Goal: Task Accomplishment & Management: Manage account settings

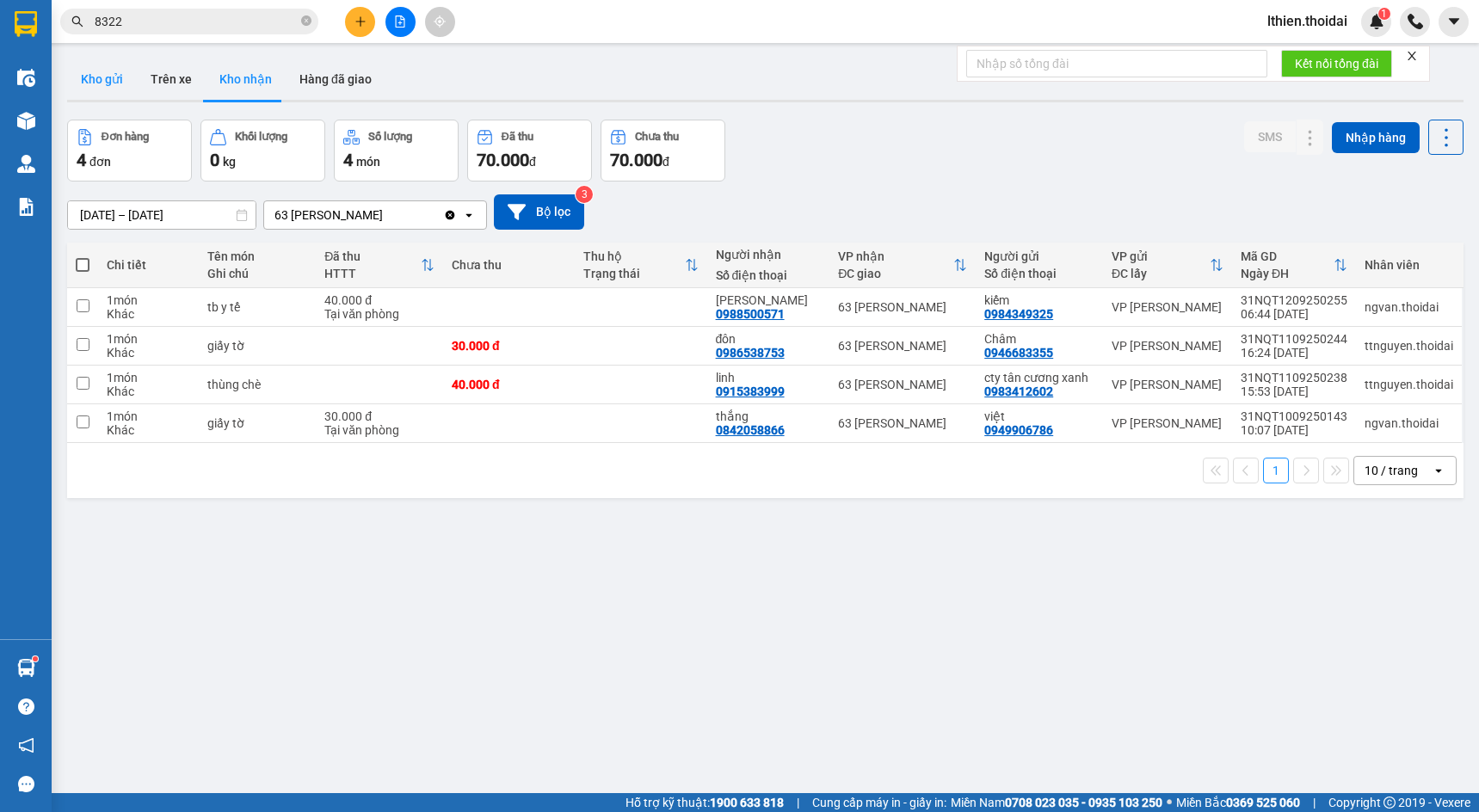
click at [105, 70] on button "Kho gửi" at bounding box center [101, 80] width 70 height 41
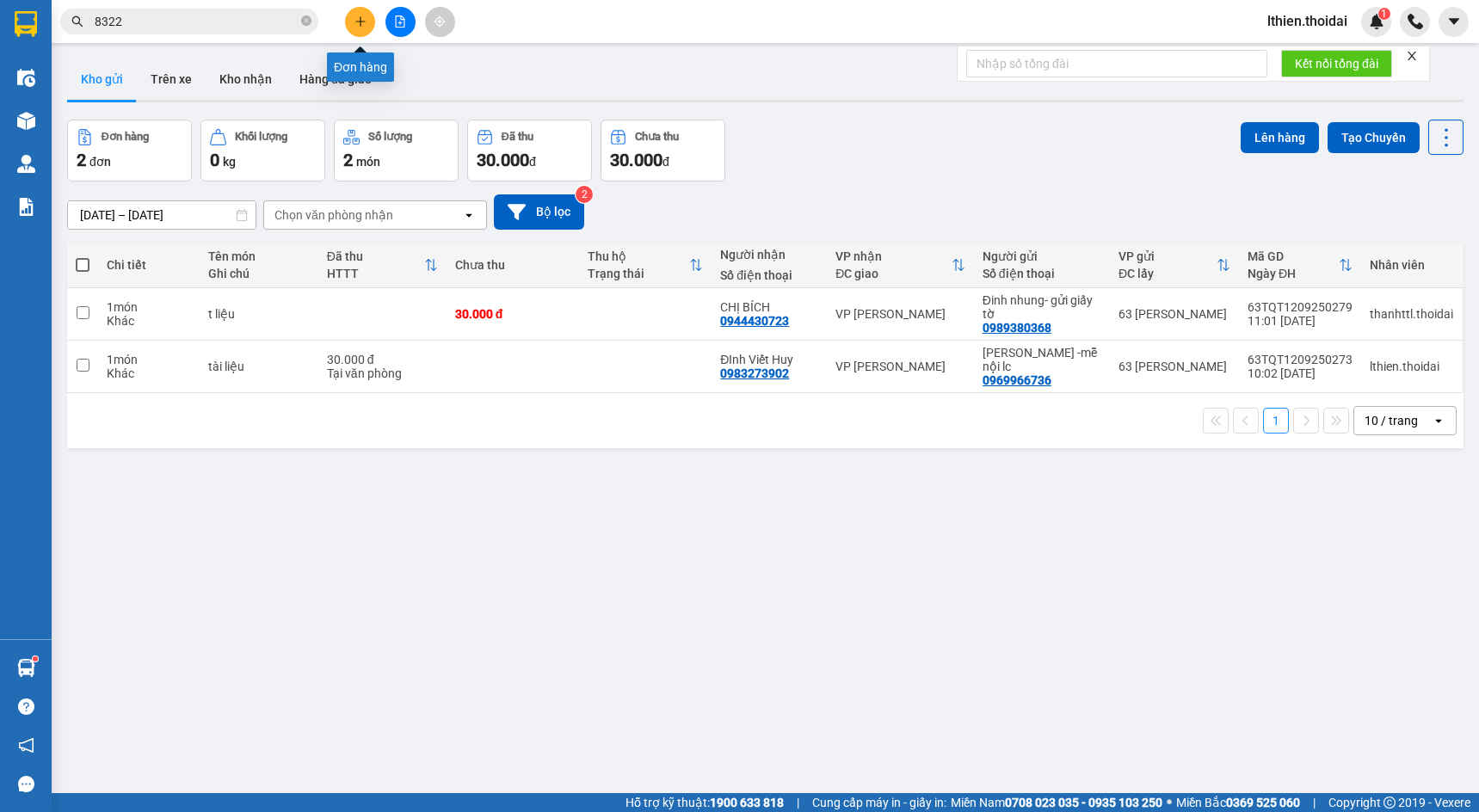
click at [356, 19] on icon "plus" at bounding box center [360, 22] width 12 height 12
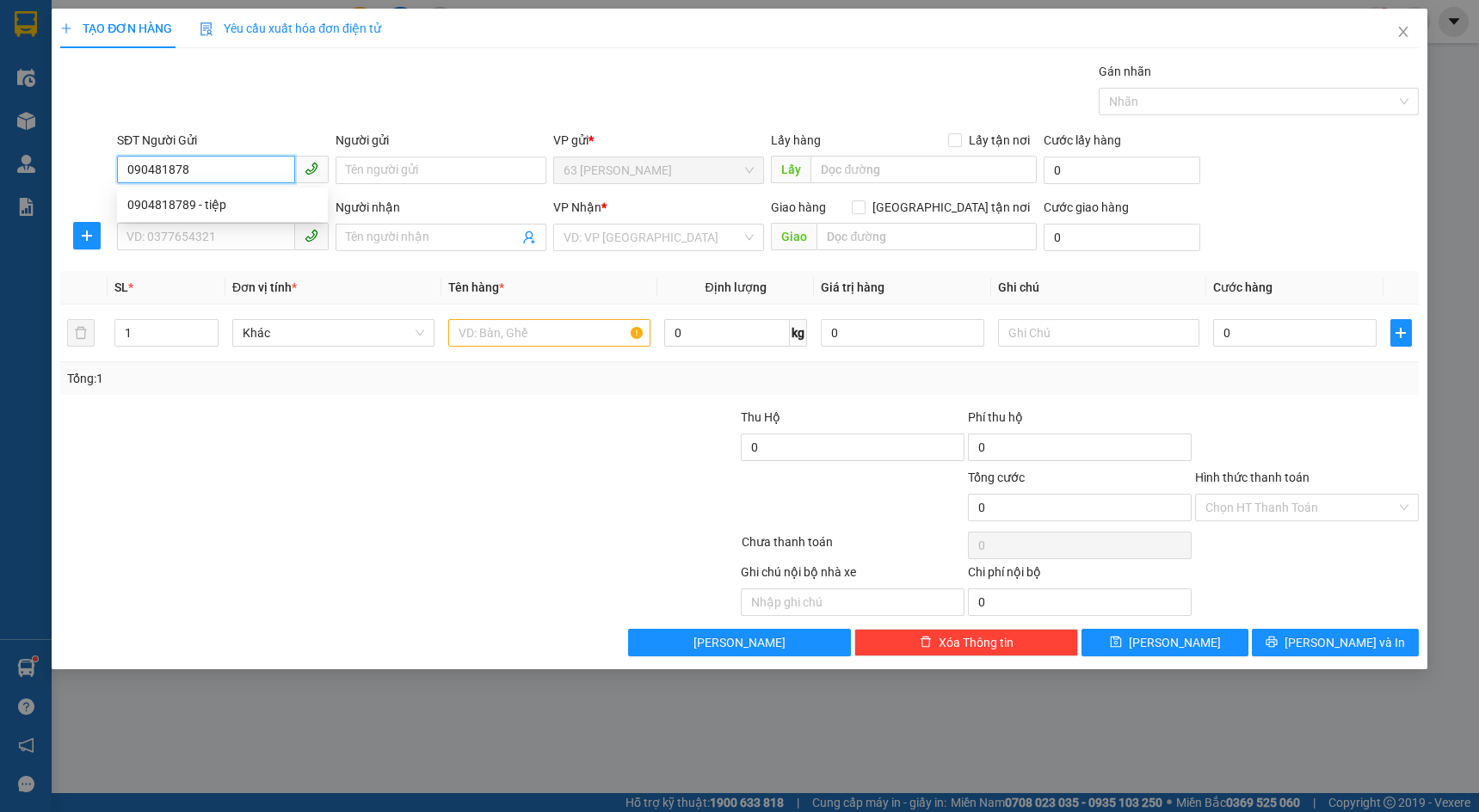
type input "0904818789"
click at [220, 199] on div "0904818789 - tiệp" at bounding box center [223, 204] width 191 height 19
type input "tiệp"
type input "0904818789"
click at [183, 238] on input "SĐT Người Nhận *" at bounding box center [205, 237] width 178 height 27
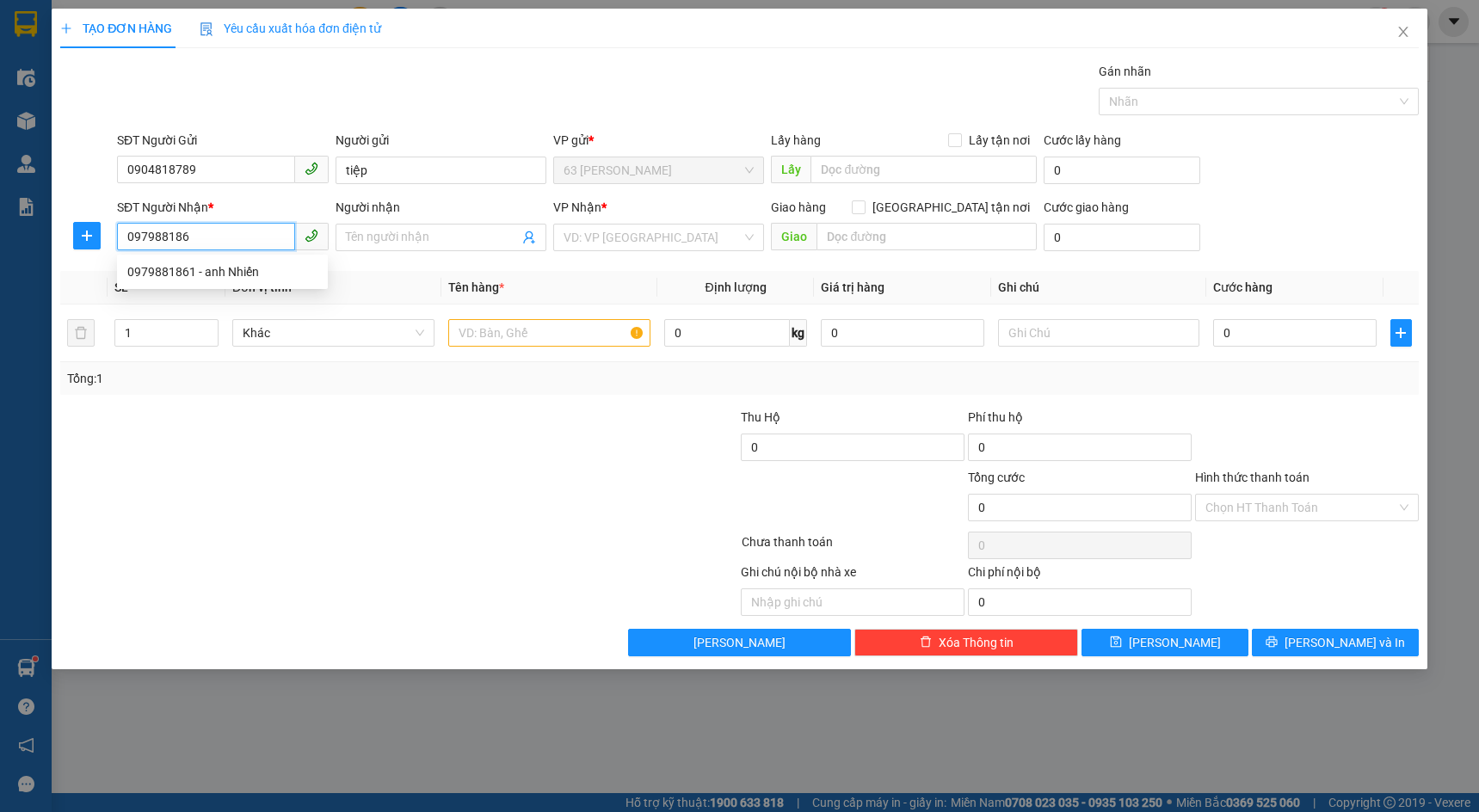
type input "0979881861"
click at [208, 271] on div "0979881861 - anh Nhiến" at bounding box center [223, 271] width 191 height 19
type input "anh Nhiến"
type input "0979881861"
click at [506, 332] on input "text" at bounding box center [550, 333] width 202 height 27
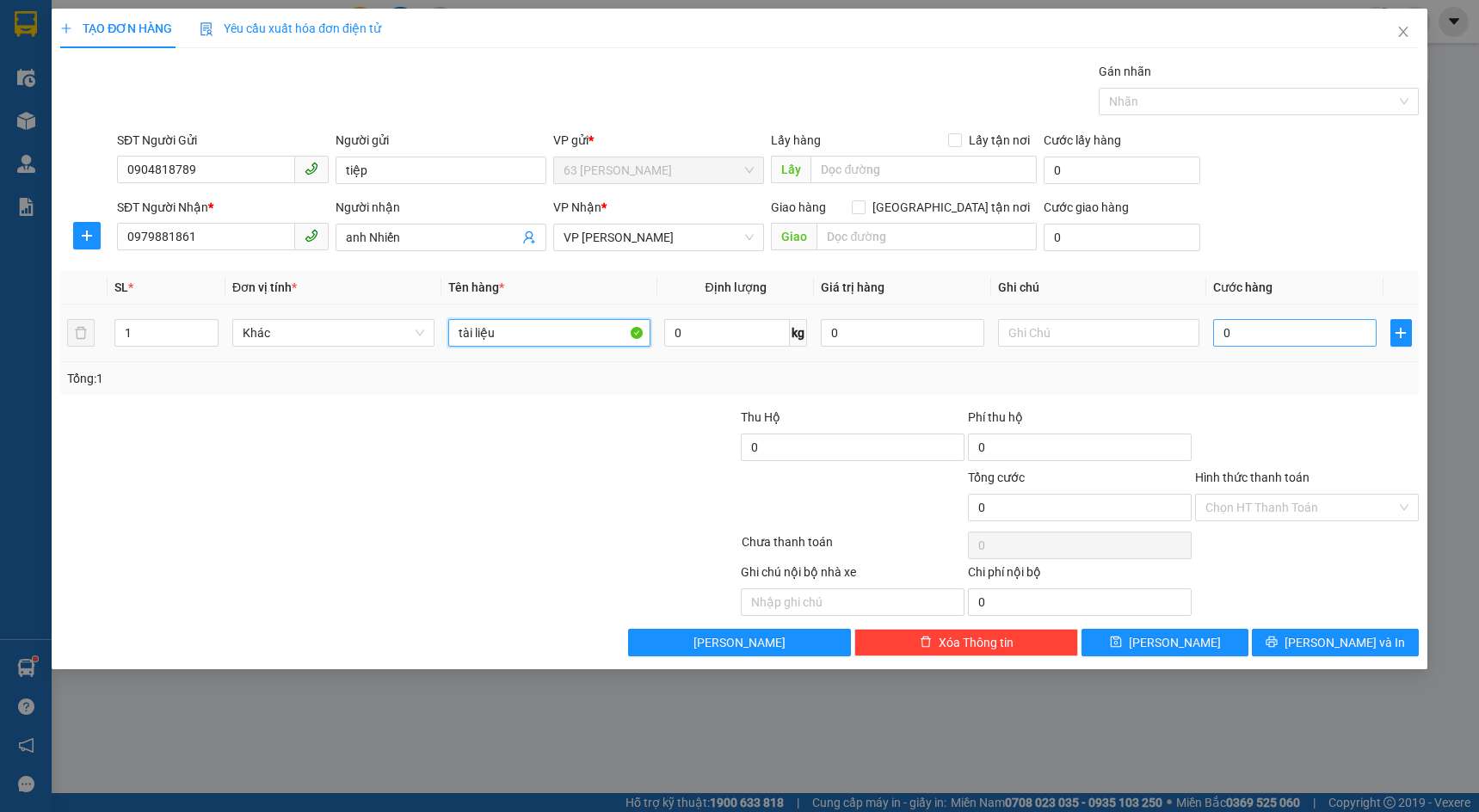
type input "tài liệu"
click at [1242, 343] on input "0" at bounding box center [1295, 333] width 163 height 27
type input "3"
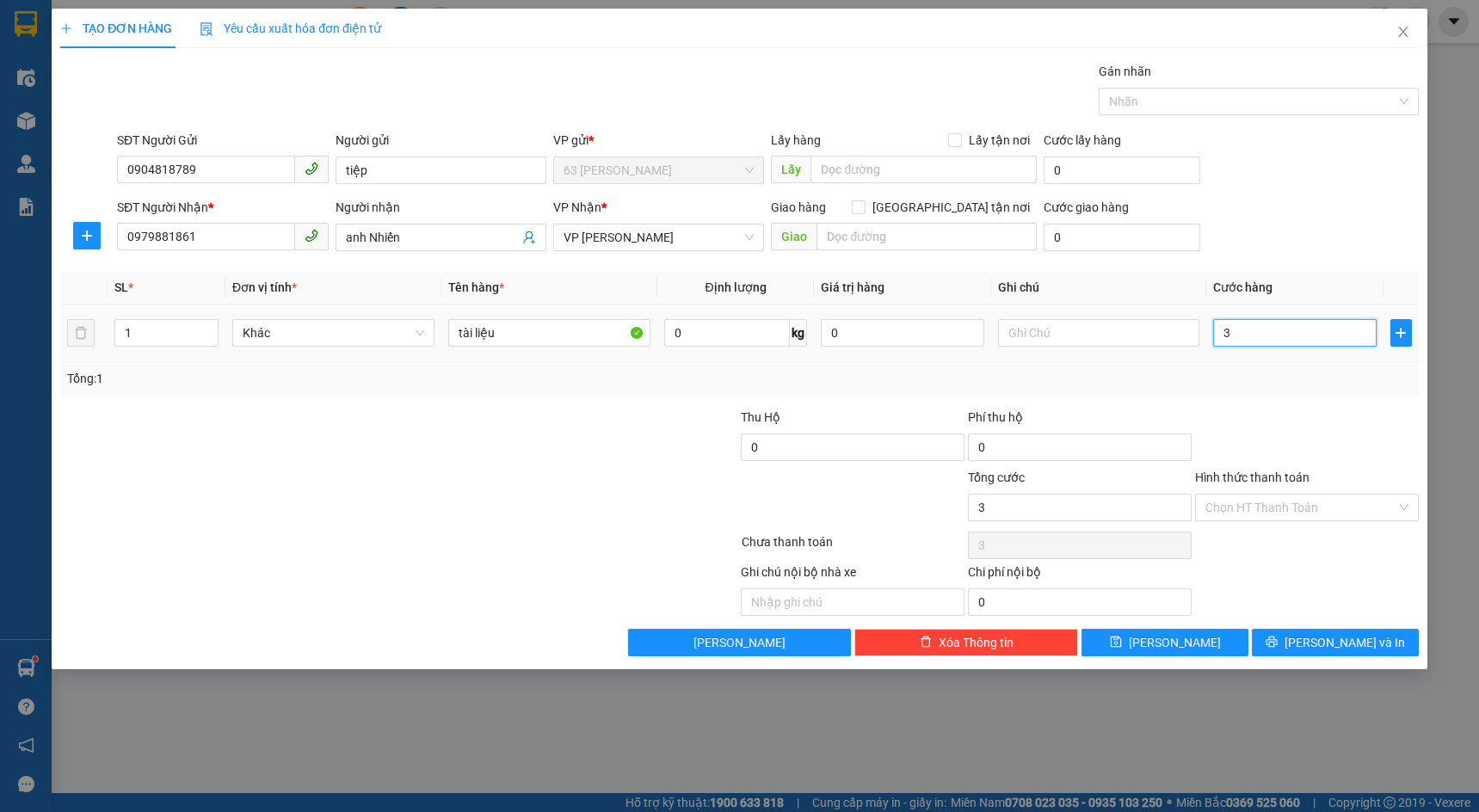
type input "30"
type input "300"
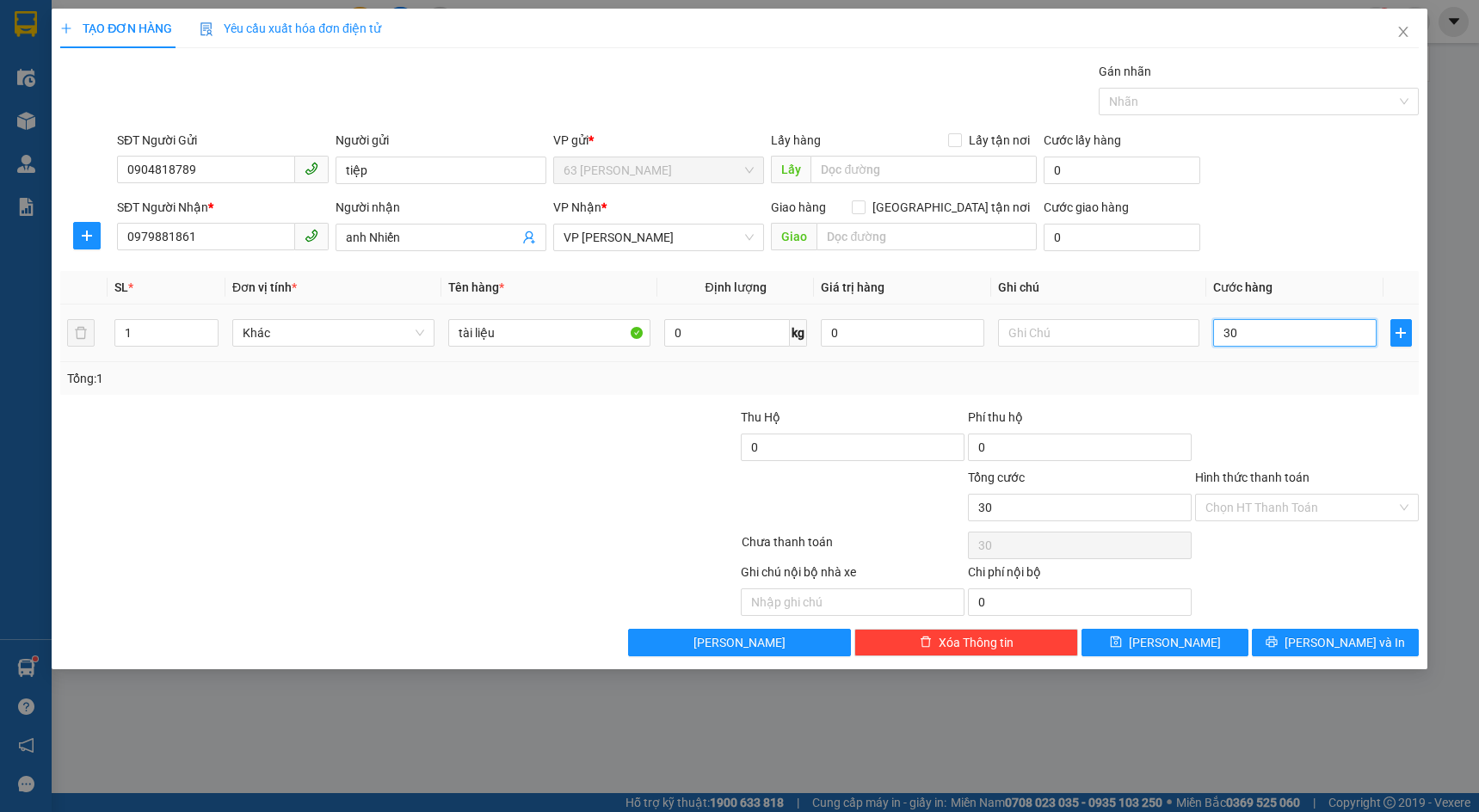
type input "300"
type input "3.000"
type input "30.000"
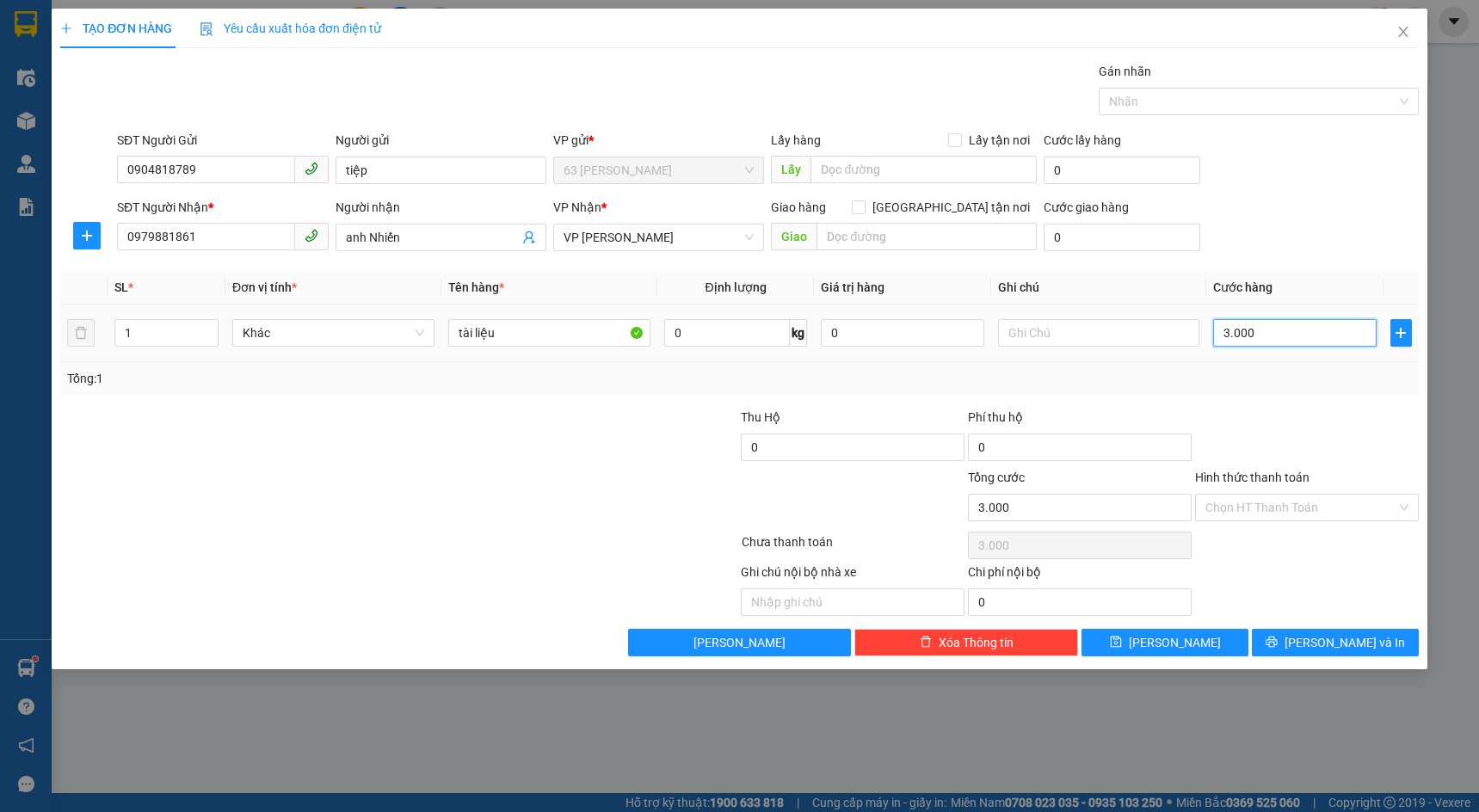
type input "30.000"
click at [1170, 642] on span "[PERSON_NAME]" at bounding box center [1176, 642] width 92 height 19
type input "0"
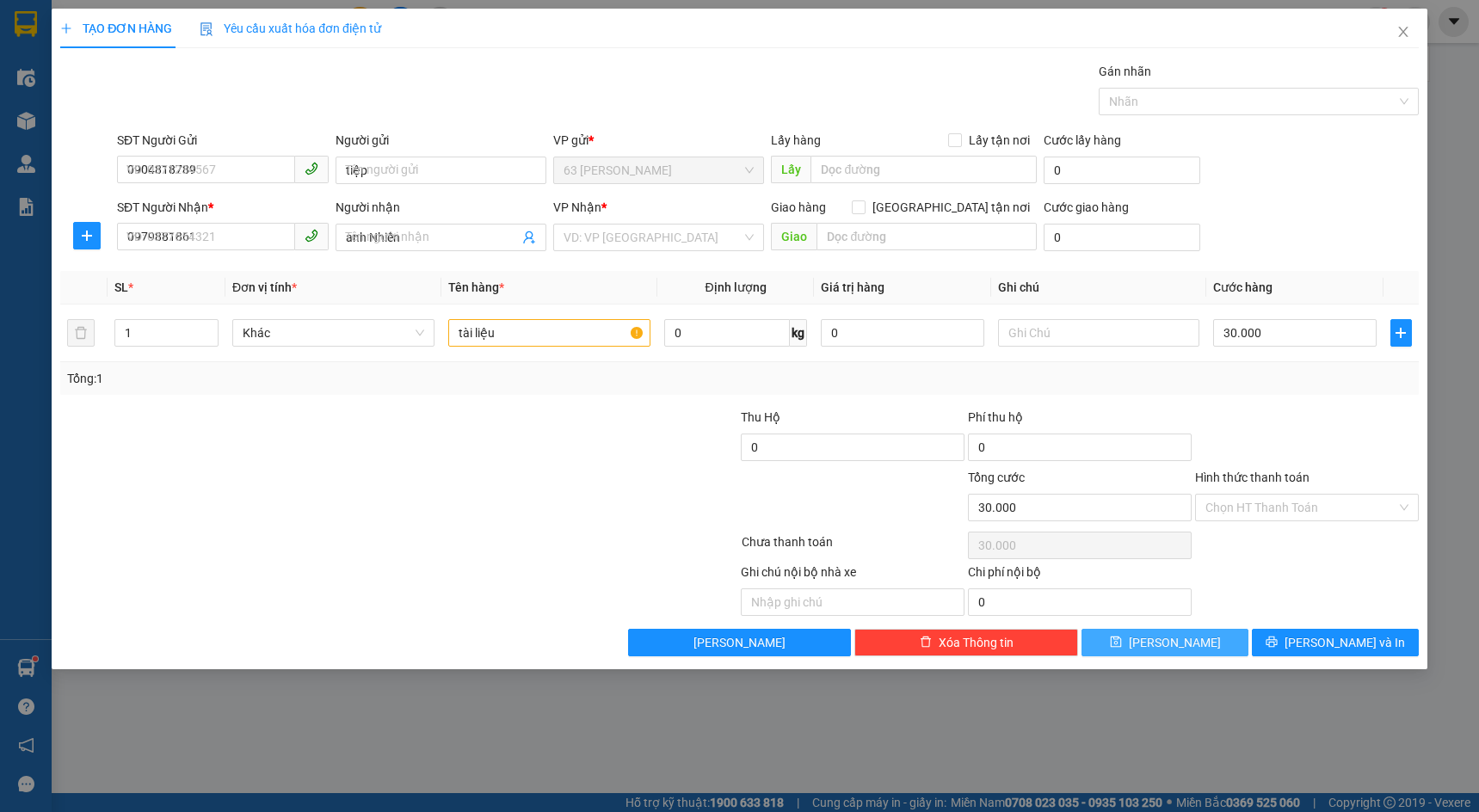
type input "0"
click at [1402, 36] on icon "close" at bounding box center [1403, 31] width 14 height 14
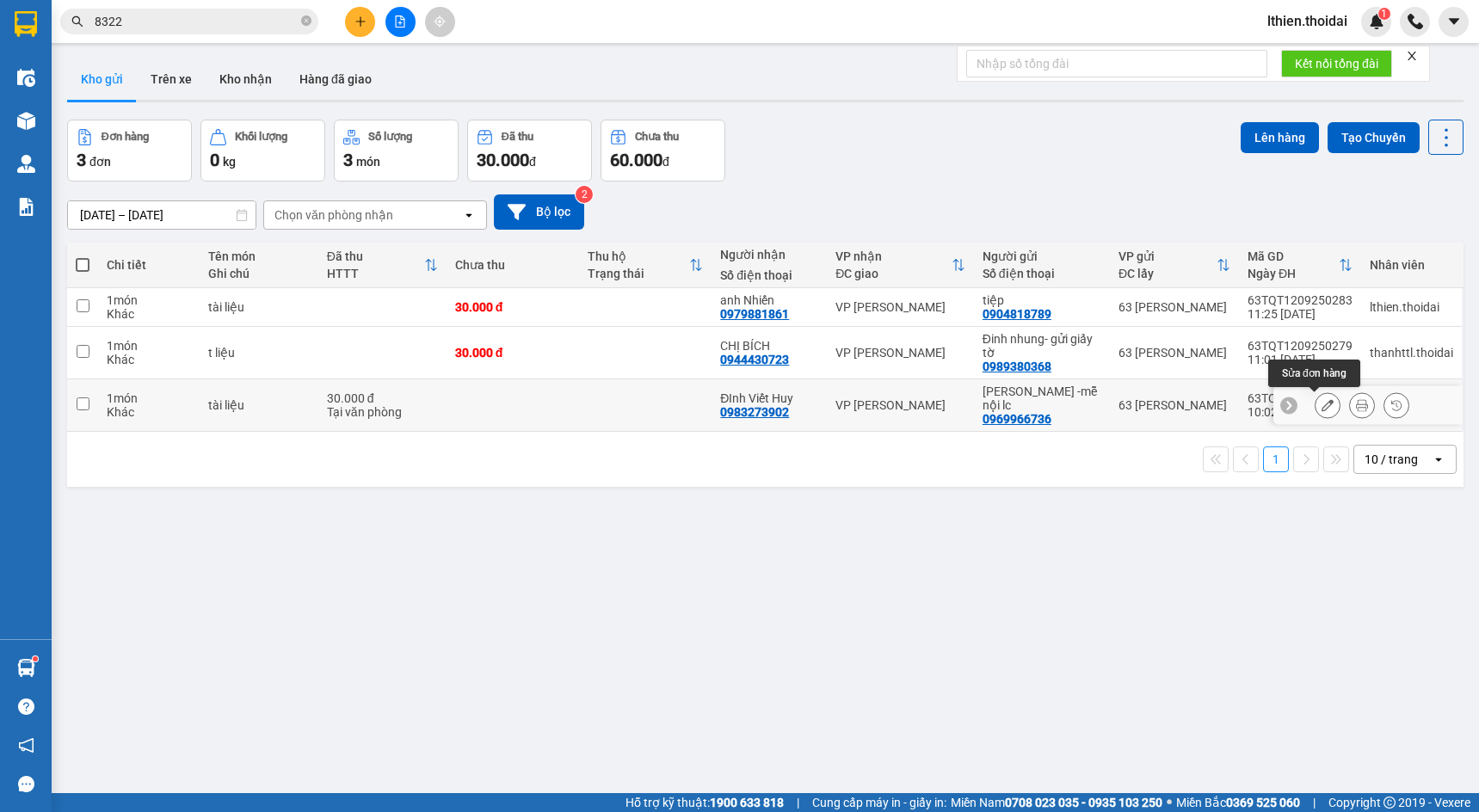
click at [1322, 405] on icon at bounding box center [1328, 406] width 12 height 12
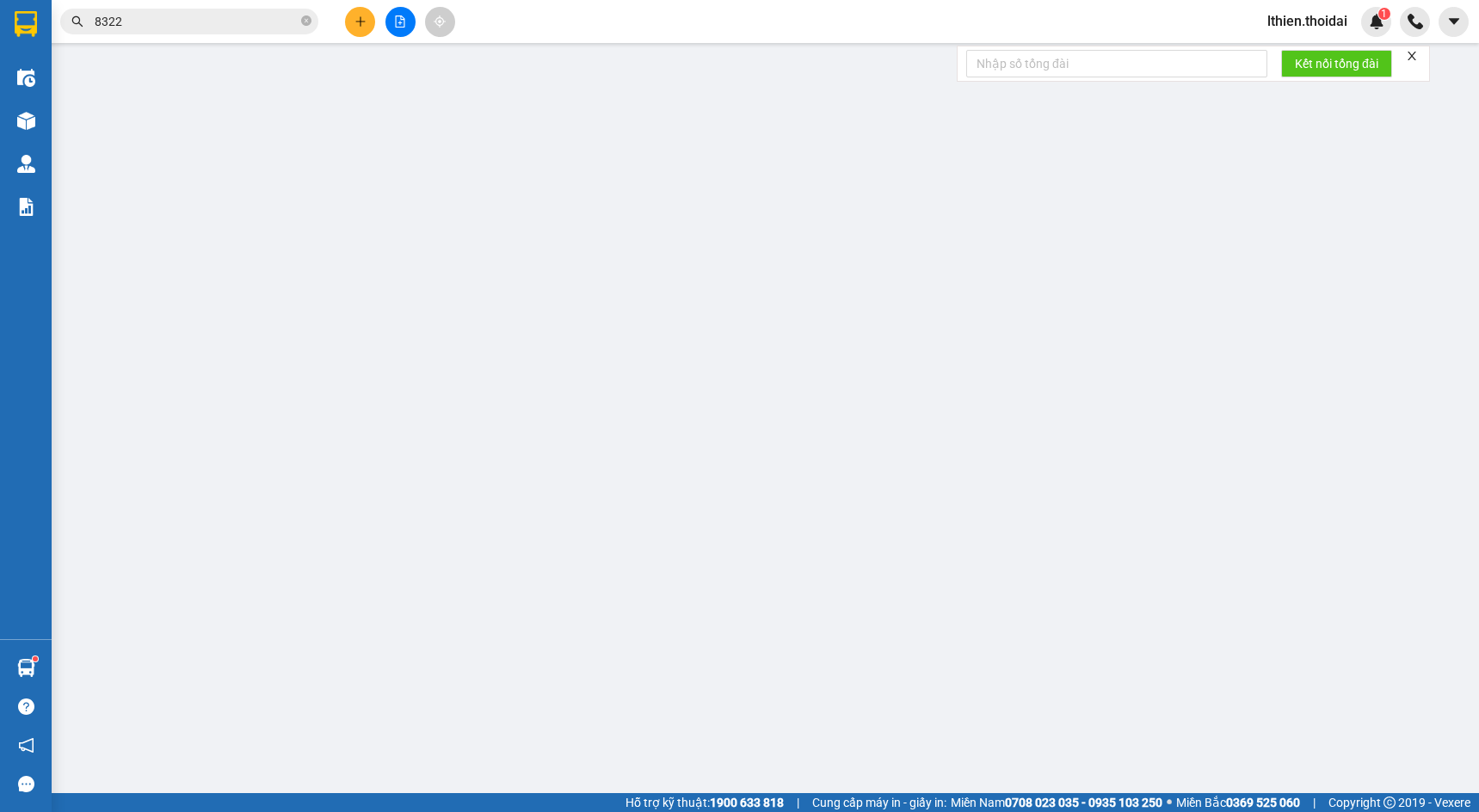
type input "0969966736"
type input "[PERSON_NAME] -mễ nội lc"
type input "0983273902"
type input "ĐInh Viết Huy"
type input "30.000"
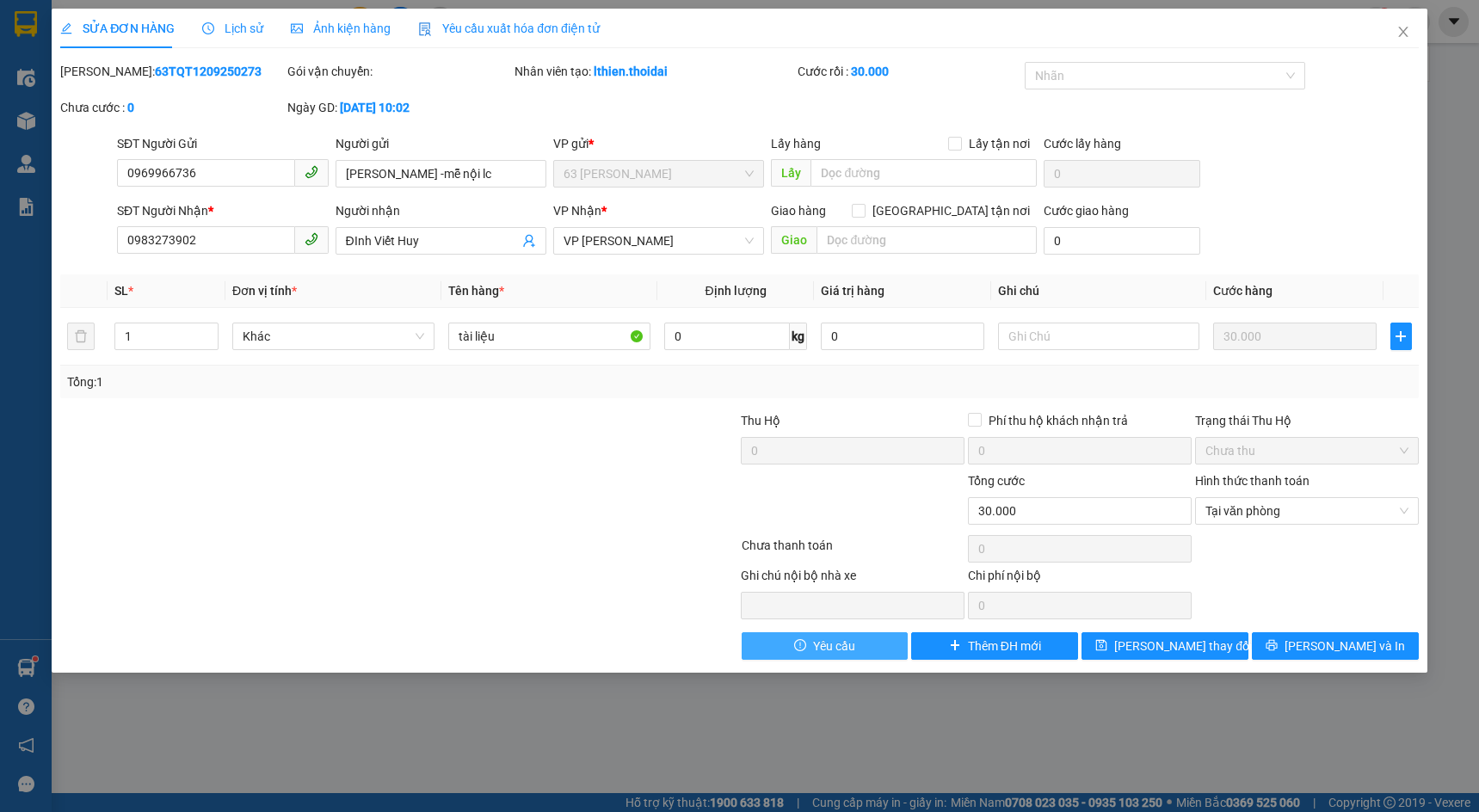
click at [832, 639] on span "Yêu cầu" at bounding box center [834, 646] width 42 height 19
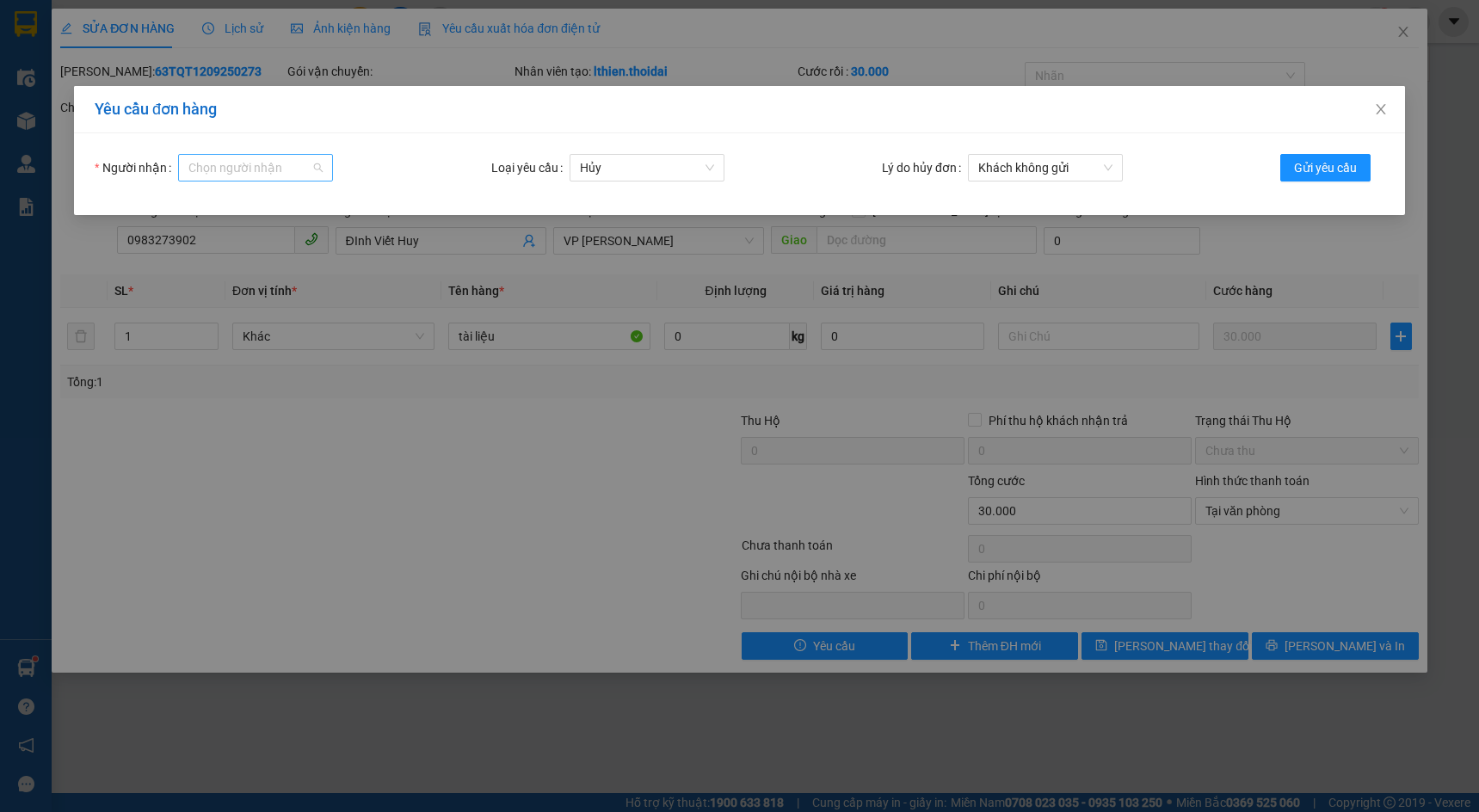
click at [316, 171] on div "Chọn người nhận" at bounding box center [255, 168] width 155 height 27
click at [1382, 108] on icon "close" at bounding box center [1382, 109] width 14 height 14
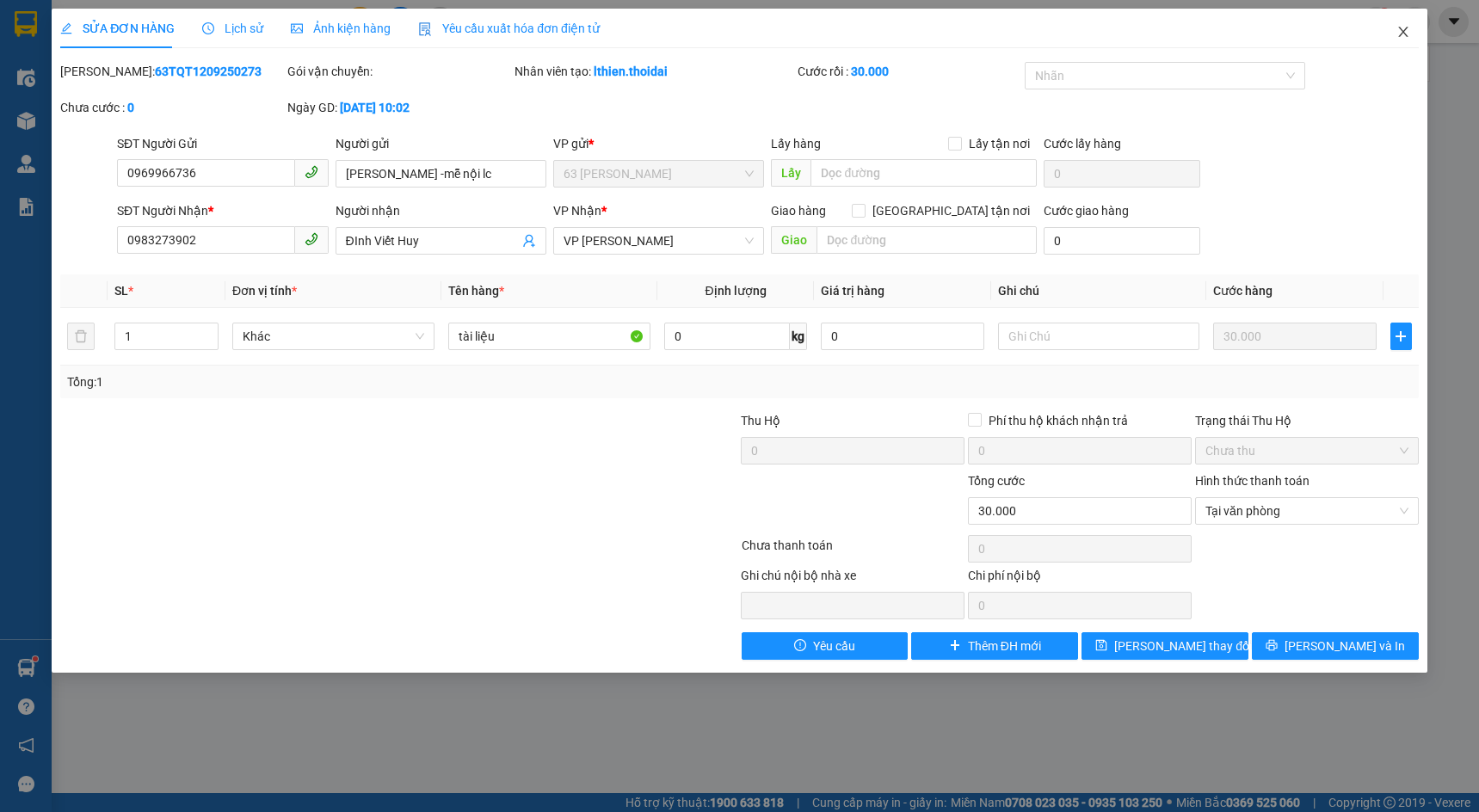
click at [1403, 29] on icon "close" at bounding box center [1403, 31] width 14 height 14
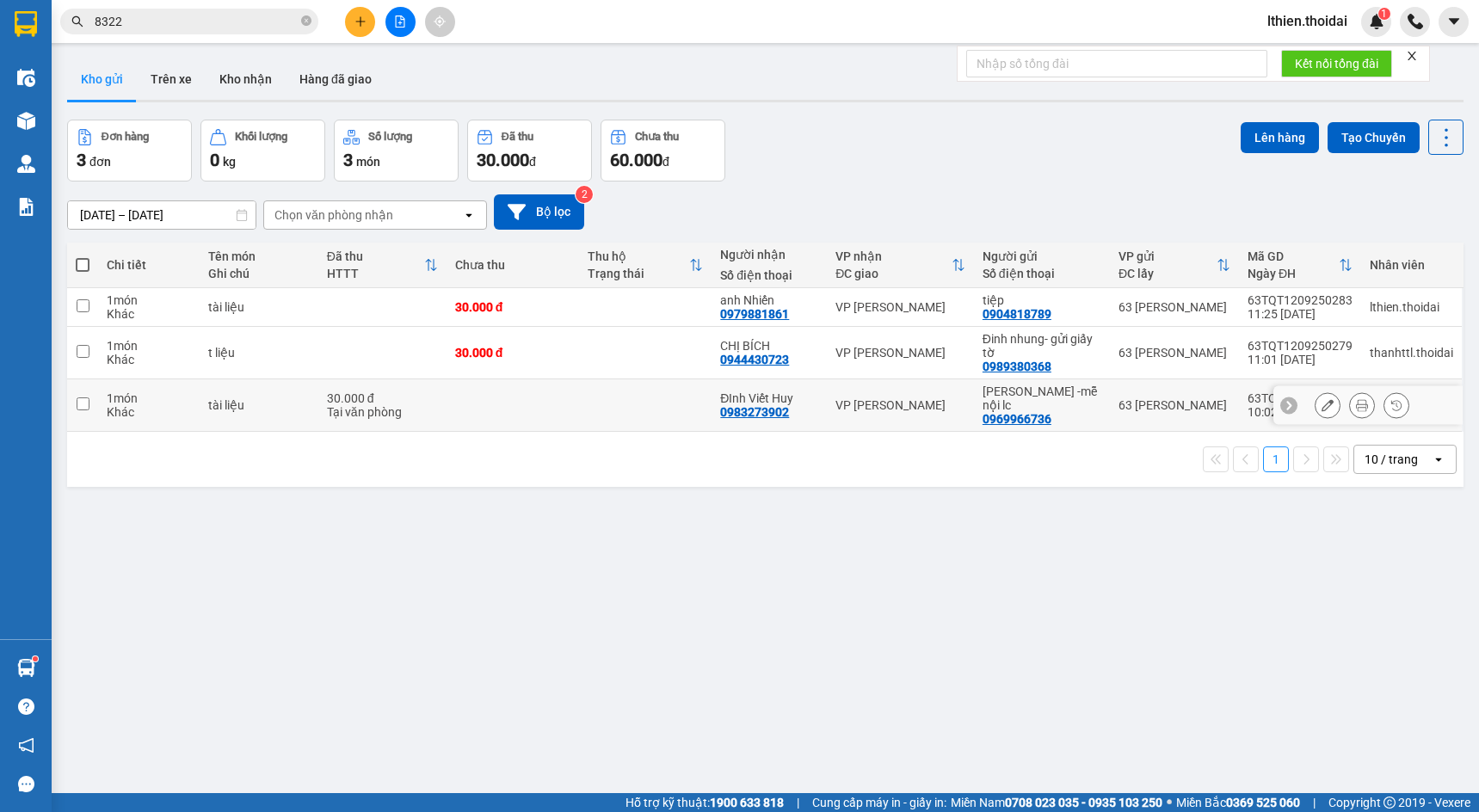
click at [81, 406] on input "checkbox" at bounding box center [82, 404] width 13 height 13
checkbox input "true"
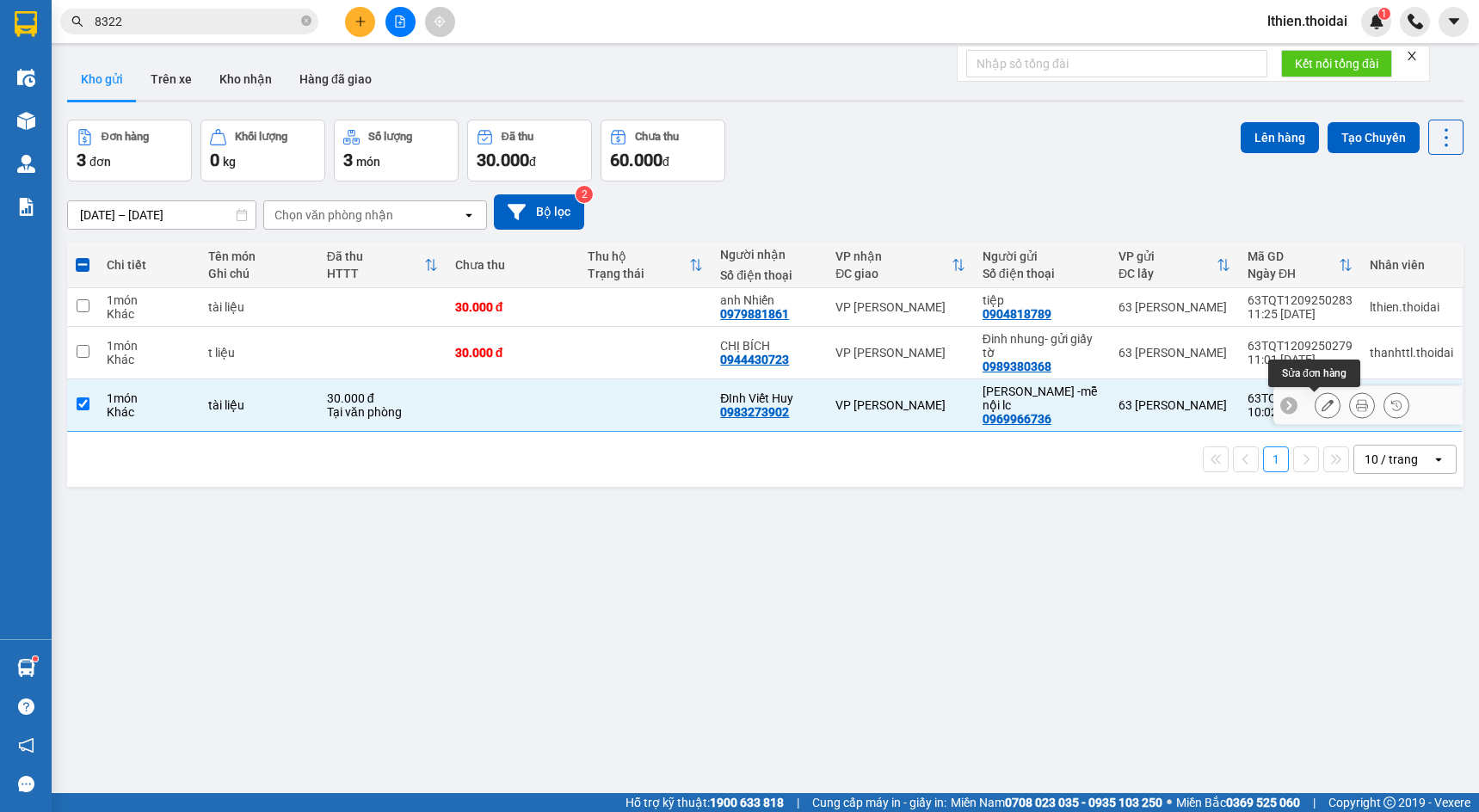
click at [1322, 401] on icon at bounding box center [1328, 406] width 12 height 12
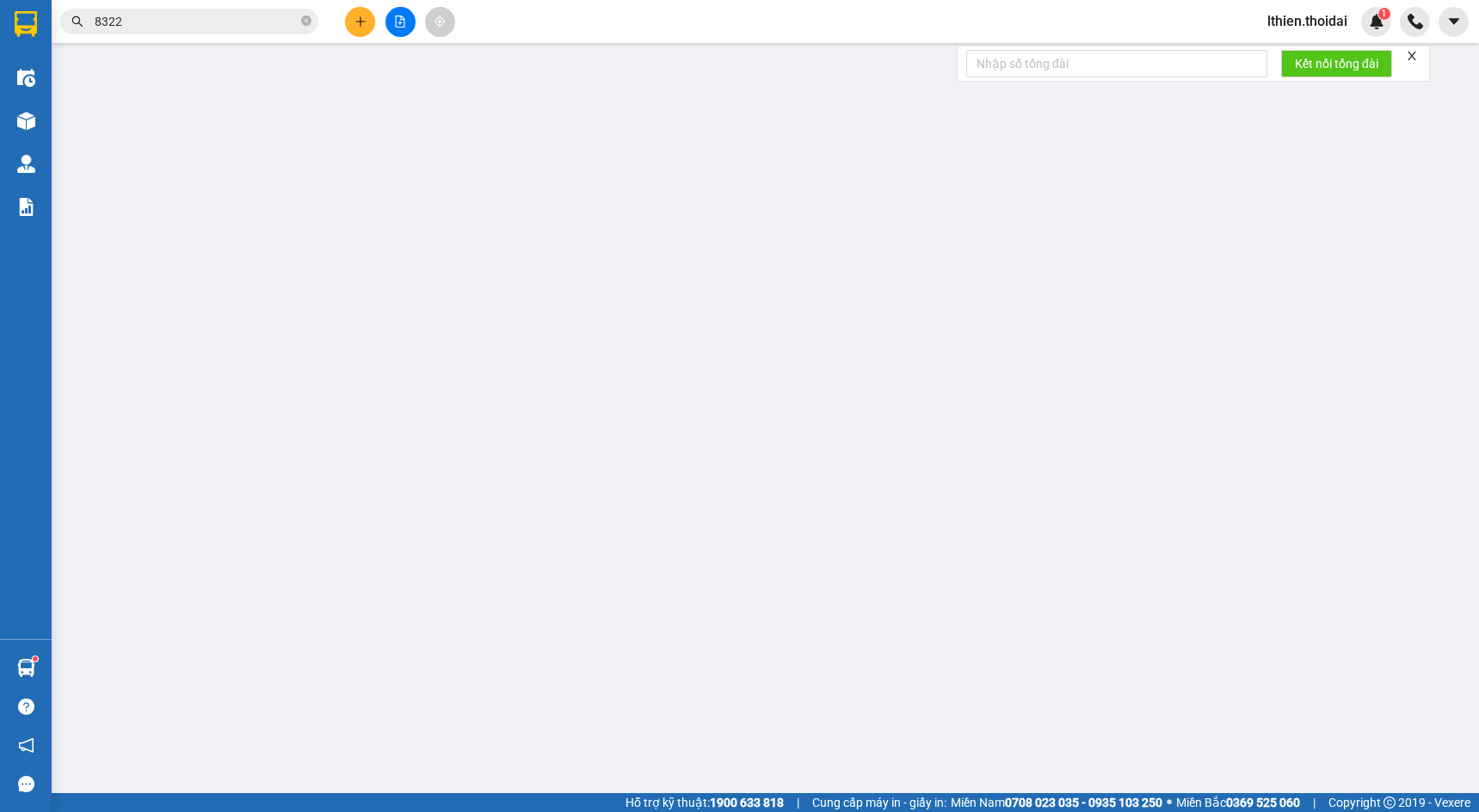
type input "0969966736"
type input "[PERSON_NAME] -mễ nội lc"
type input "0983273902"
type input "ĐInh Viết Huy"
type input "30.000"
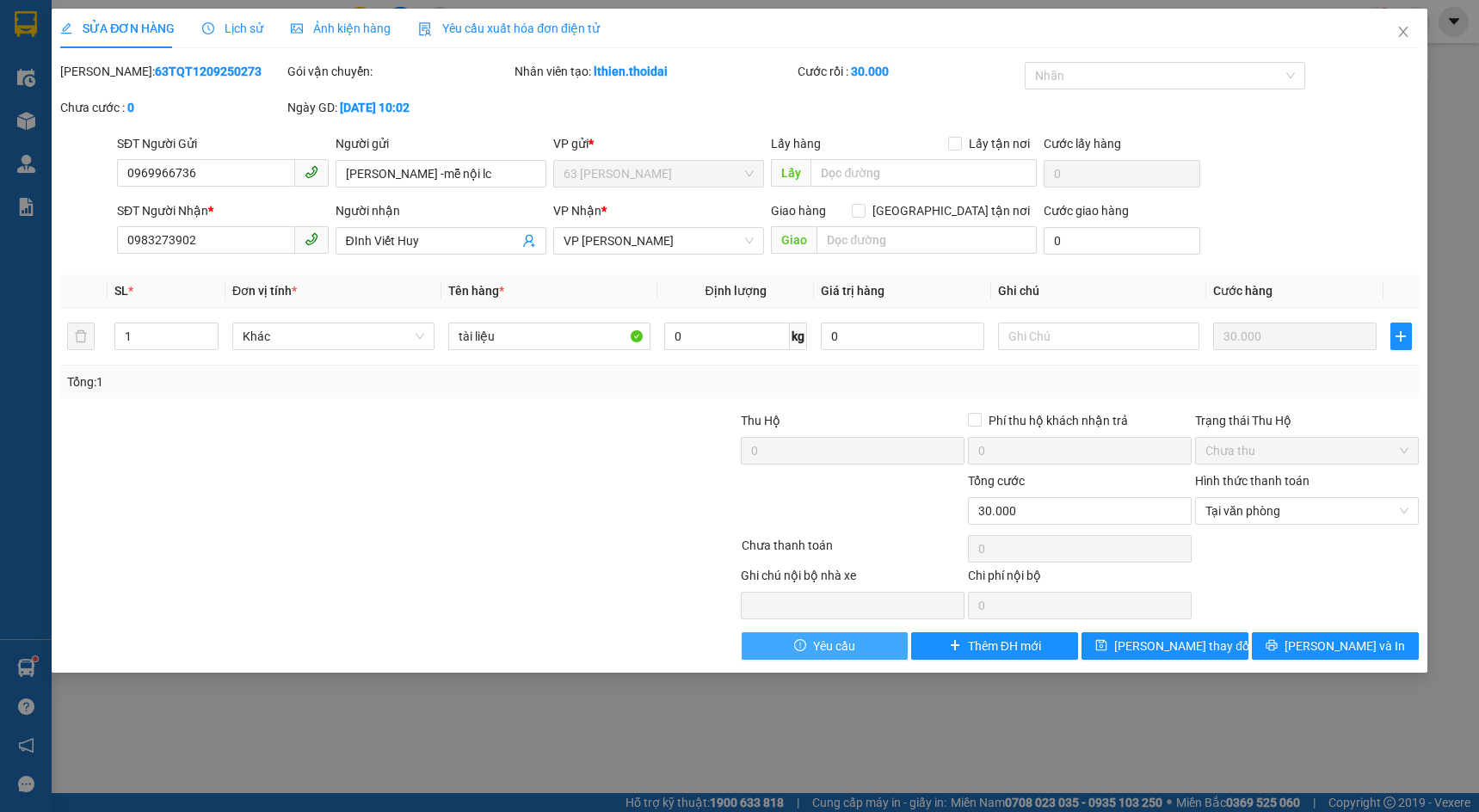
click at [796, 645] on icon "exclamation-circle" at bounding box center [800, 645] width 12 height 12
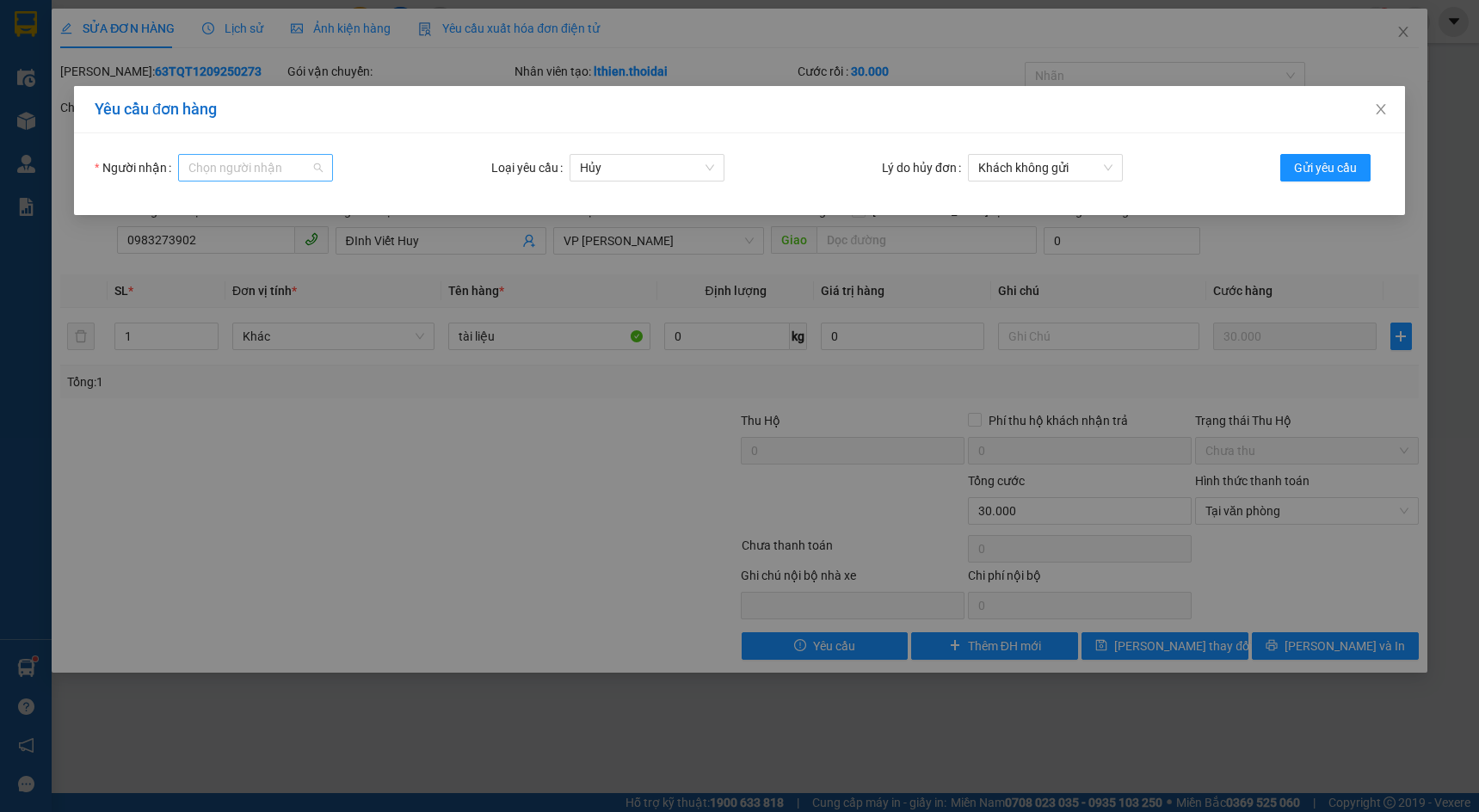
click at [315, 167] on div "Chọn người nhận" at bounding box center [255, 168] width 155 height 27
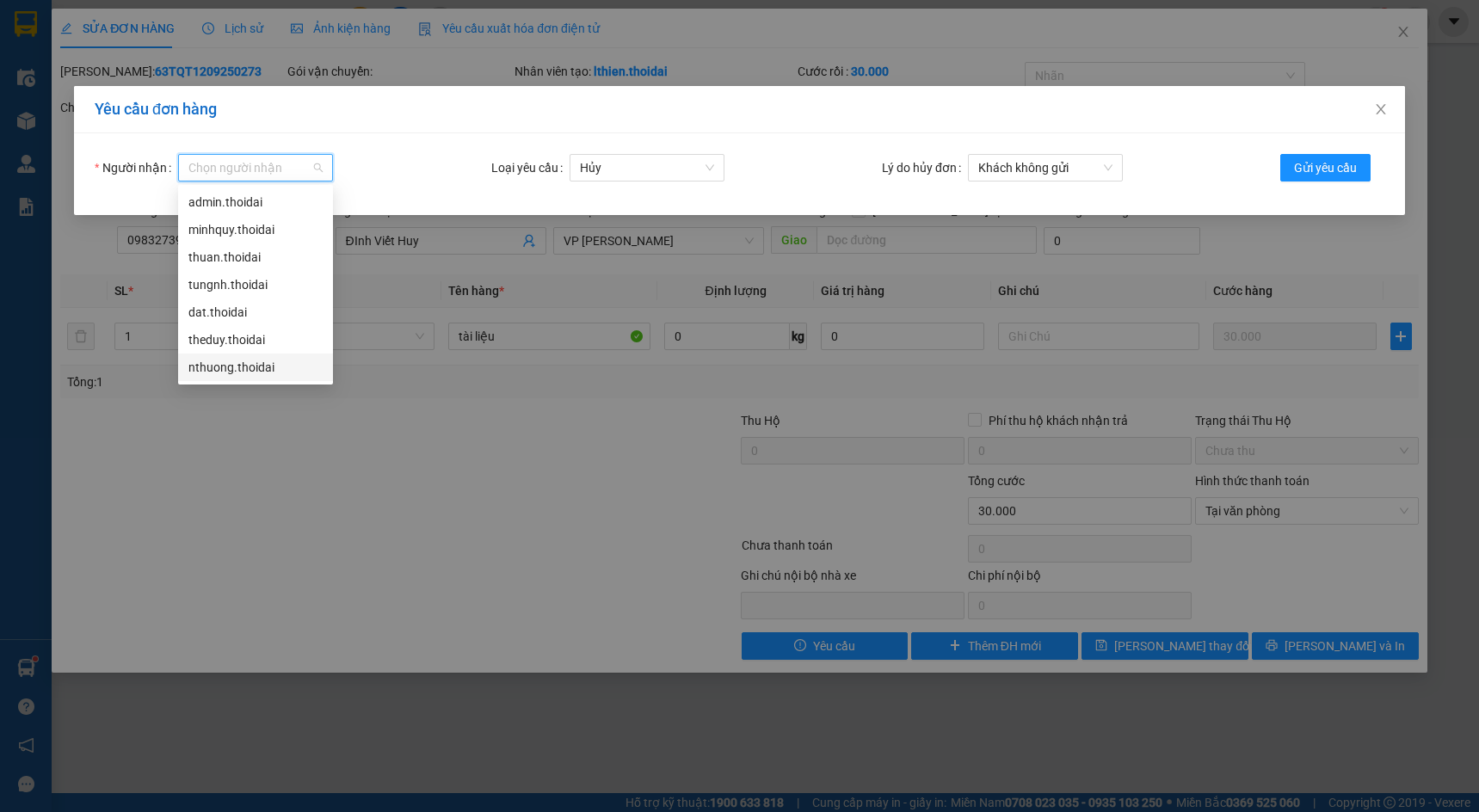
click at [215, 365] on div "nthuong.thoidai" at bounding box center [255, 367] width 135 height 19
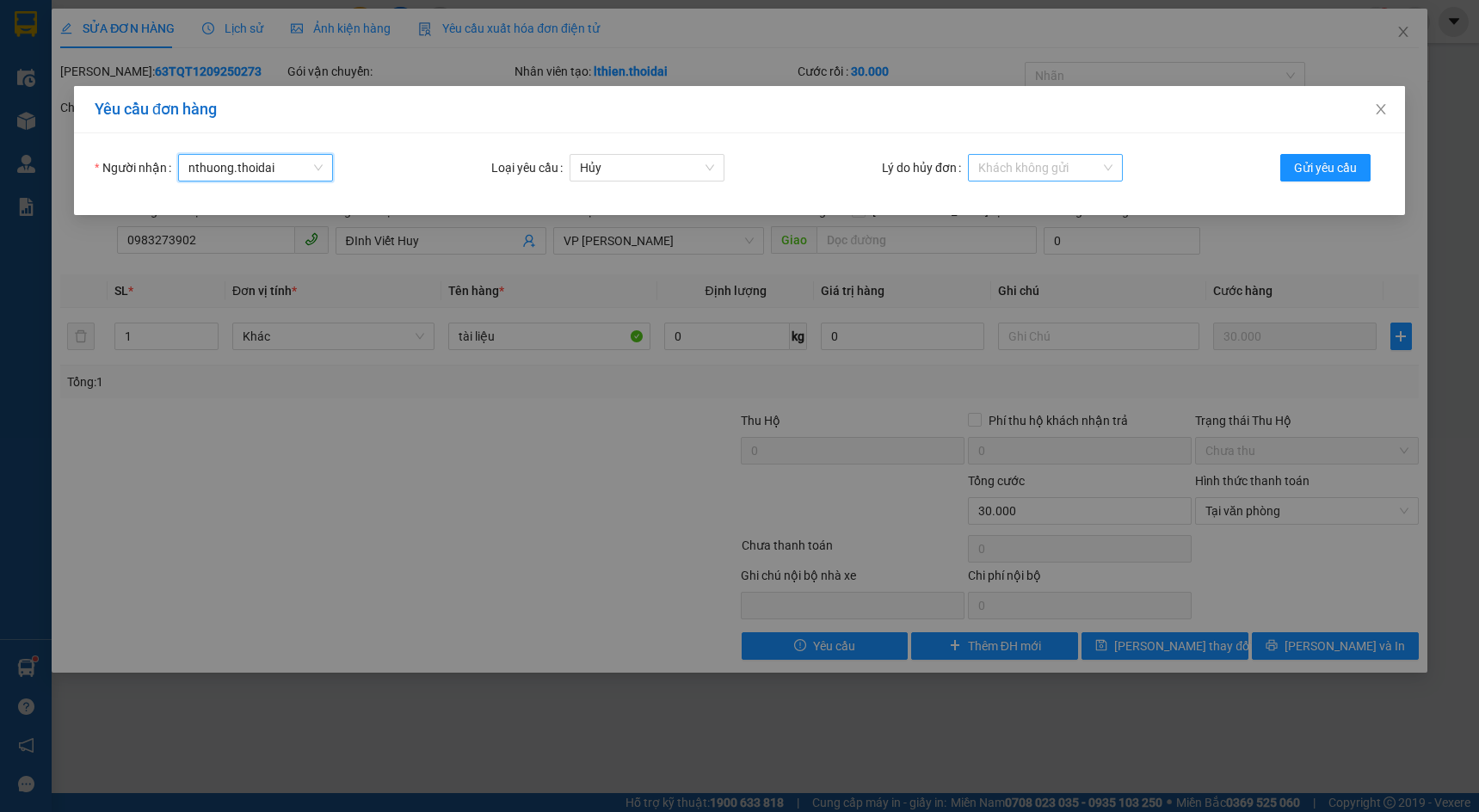
click at [1081, 168] on span "Khách không gửi" at bounding box center [1045, 168] width 135 height 26
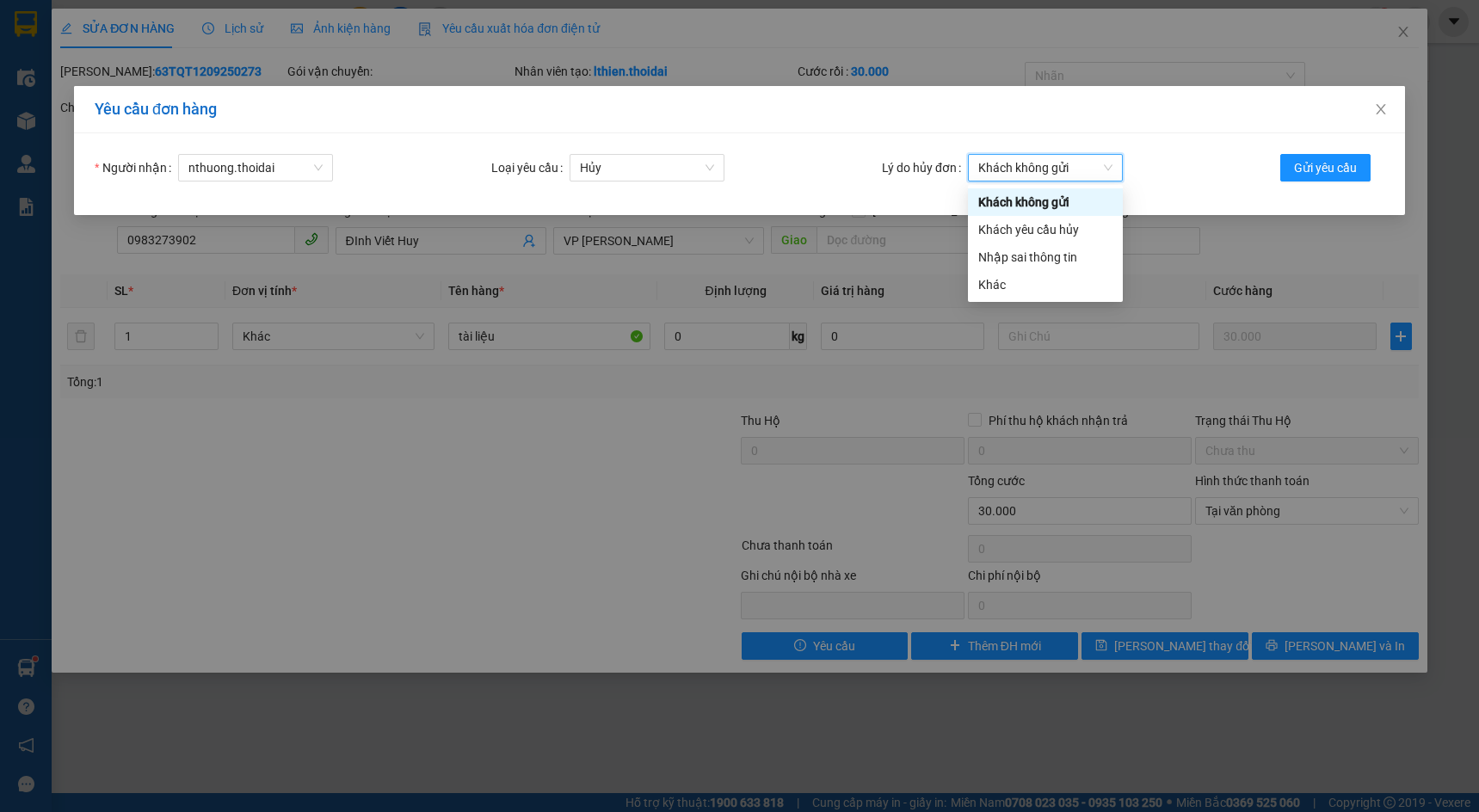
click at [1078, 162] on span "Khách không gửi" at bounding box center [1045, 168] width 135 height 26
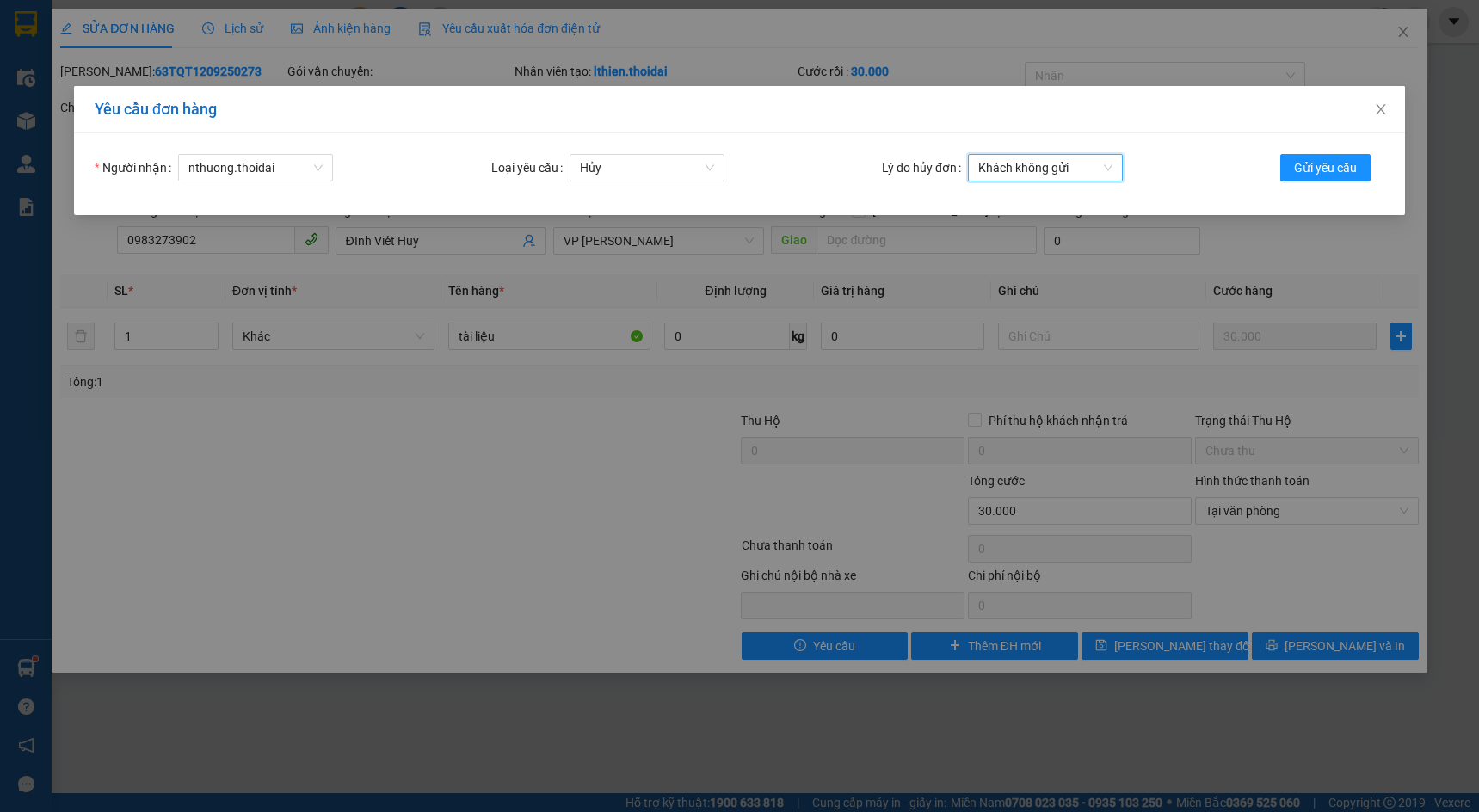
click at [1078, 162] on span "Khách không gửi" at bounding box center [1045, 168] width 135 height 26
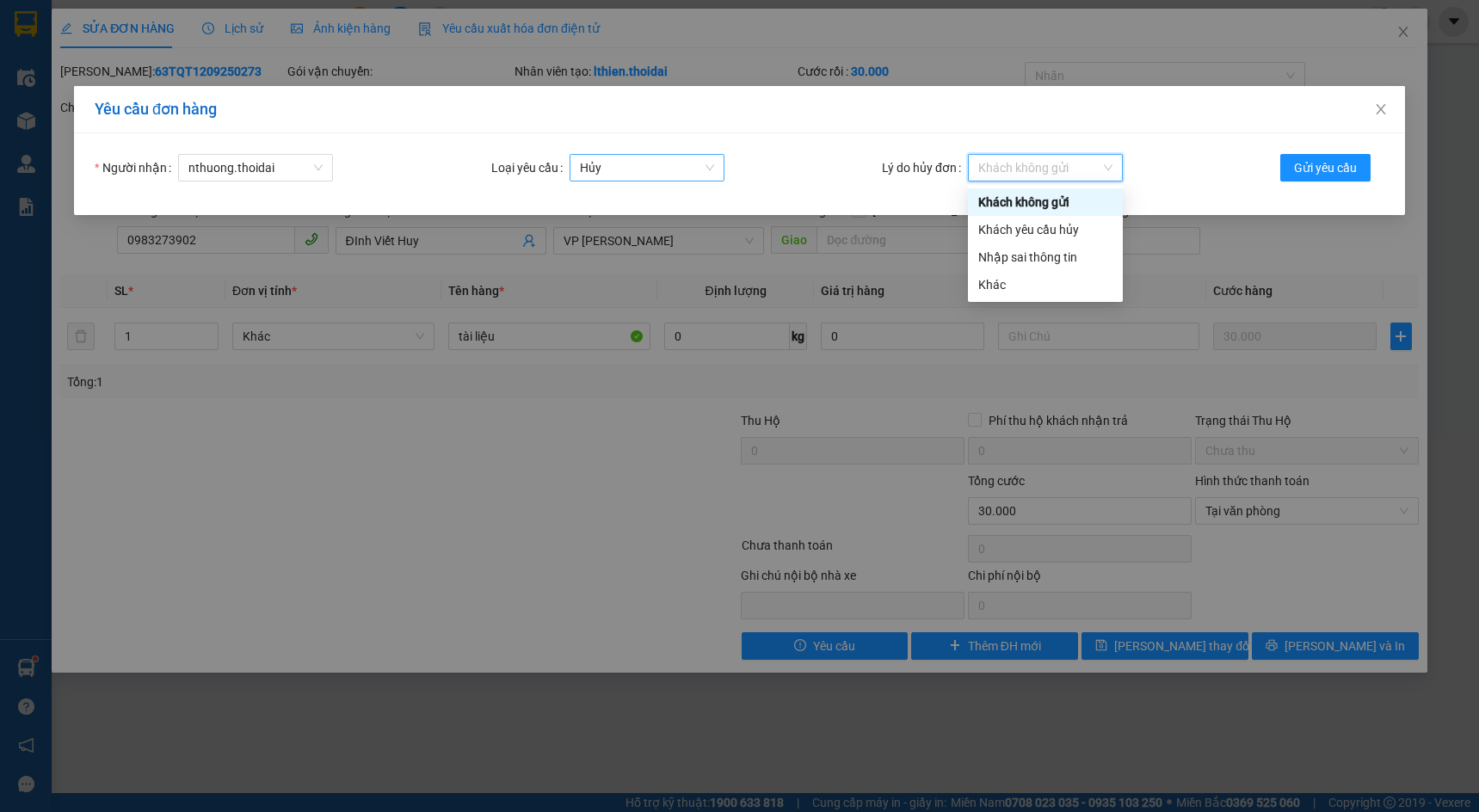
click at [710, 166] on span "Hủy" at bounding box center [647, 168] width 135 height 26
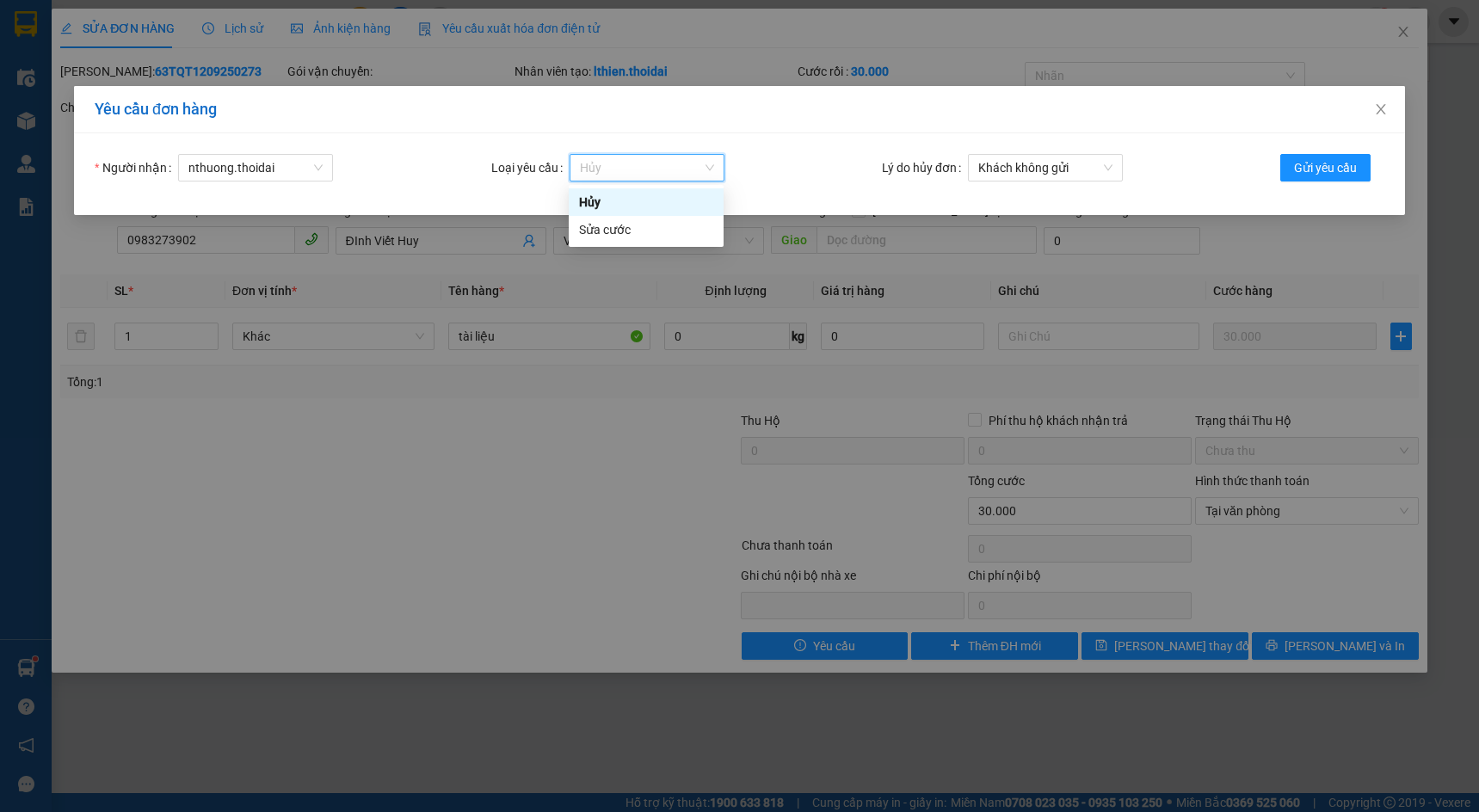
click at [596, 198] on div "Hủy" at bounding box center [646, 201] width 135 height 19
click at [1107, 170] on span "Khách không gửi" at bounding box center [1045, 168] width 135 height 26
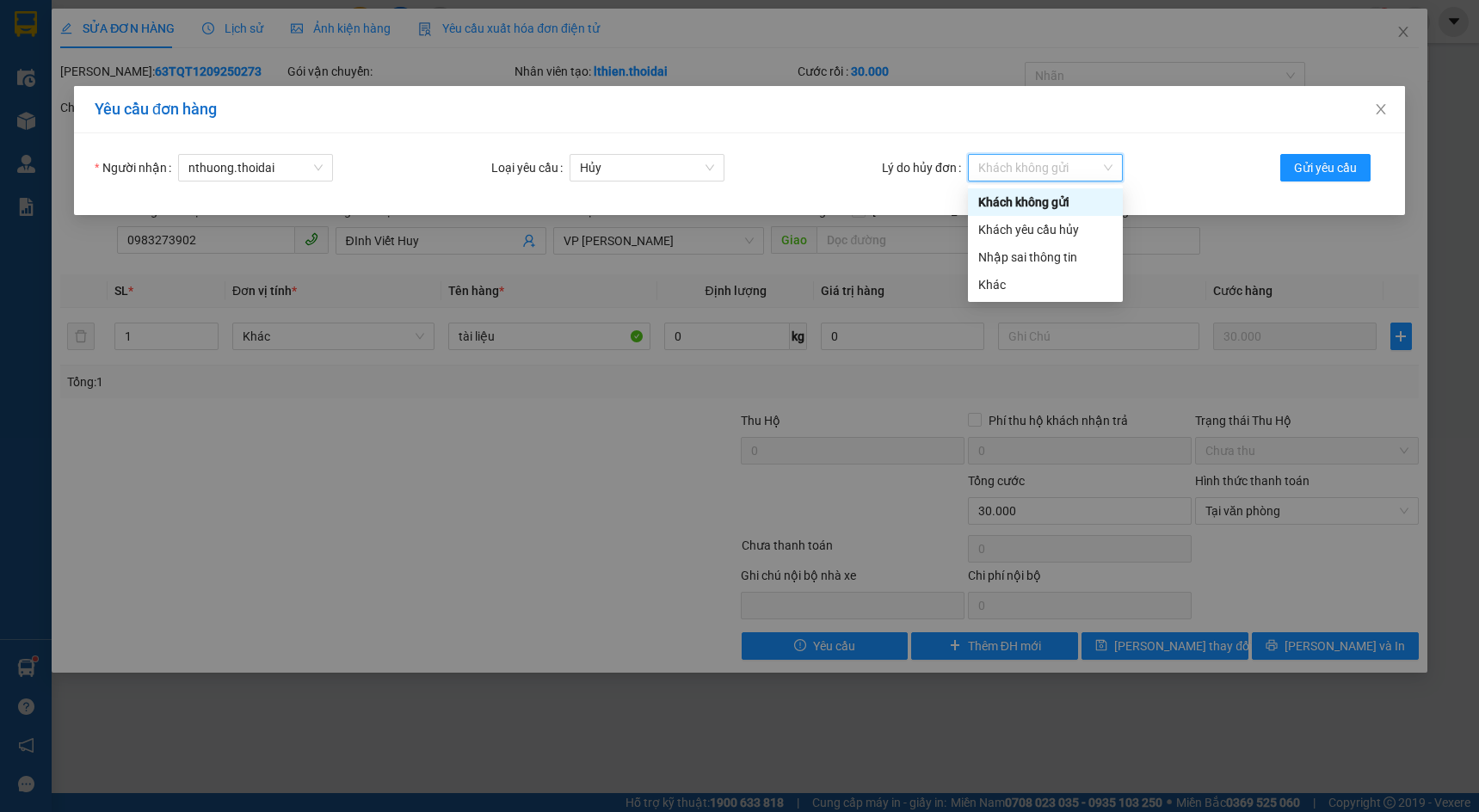
click at [1029, 198] on div "Khách không gửi" at bounding box center [1045, 201] width 135 height 19
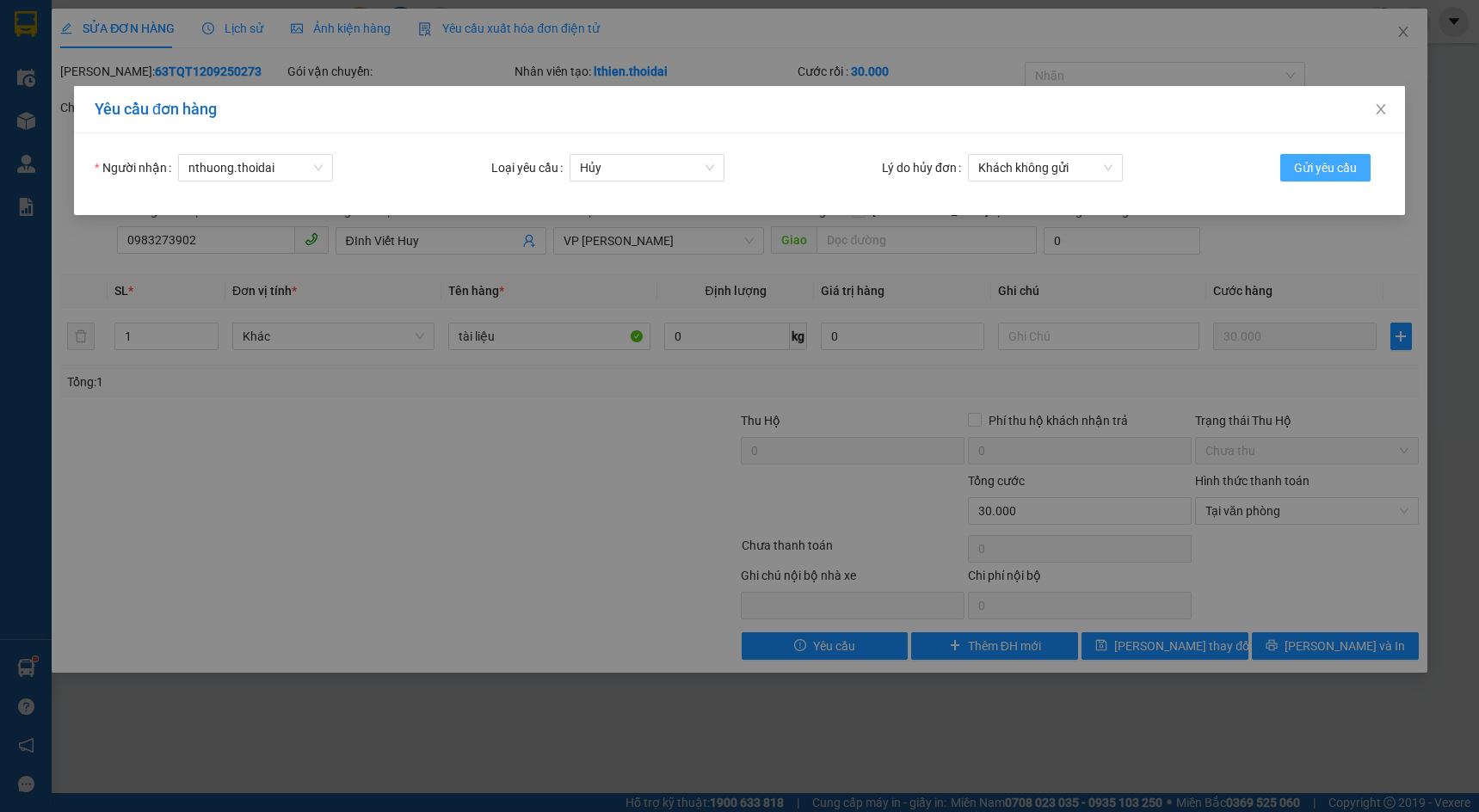
click at [1312, 164] on span "Gửi yêu cầu" at bounding box center [1326, 167] width 63 height 19
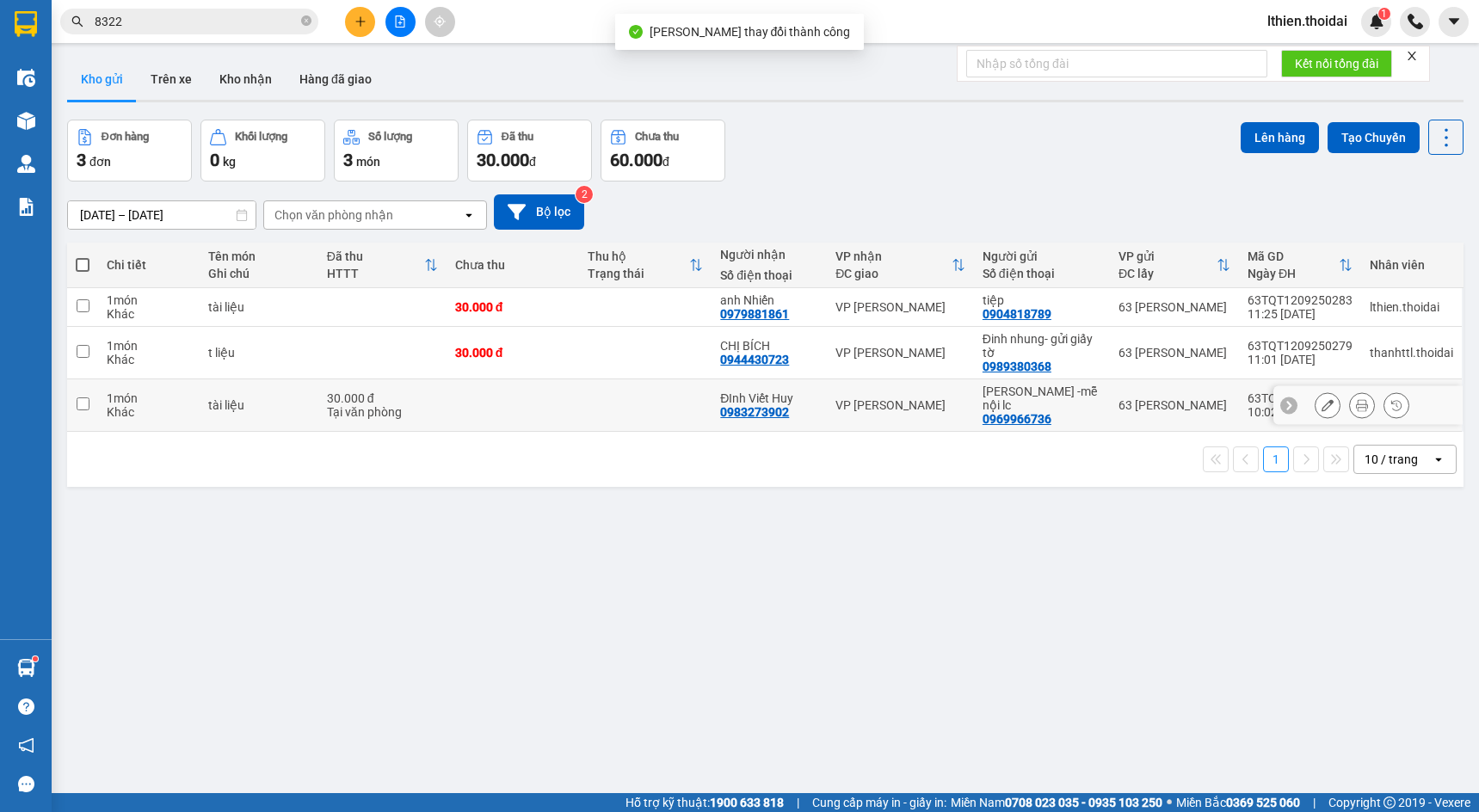
click at [443, 407] on td "30.000 đ Tại văn phòng" at bounding box center [382, 405] width 129 height 52
checkbox input "true"
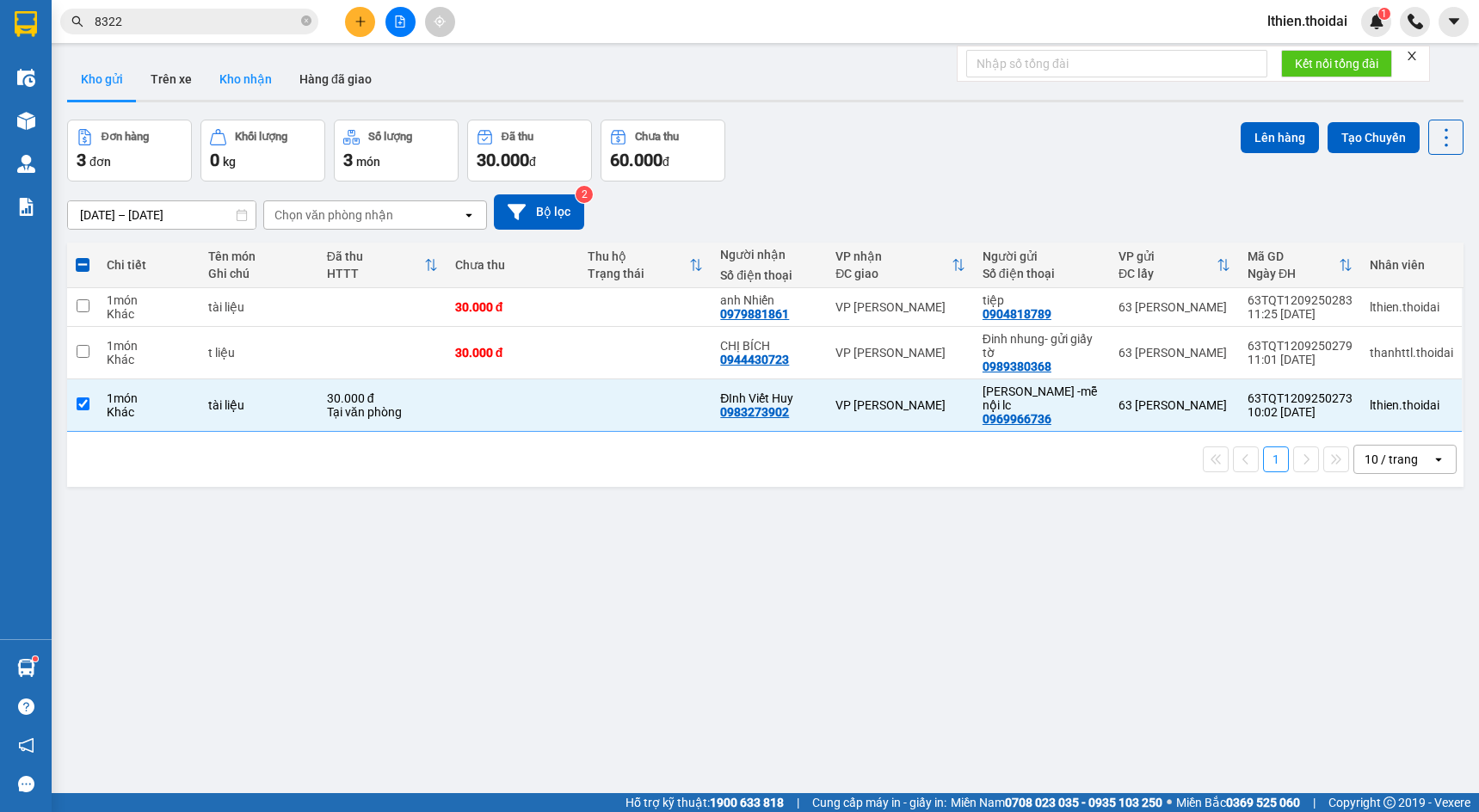
click at [244, 82] on button "Kho nhận" at bounding box center [246, 80] width 81 height 41
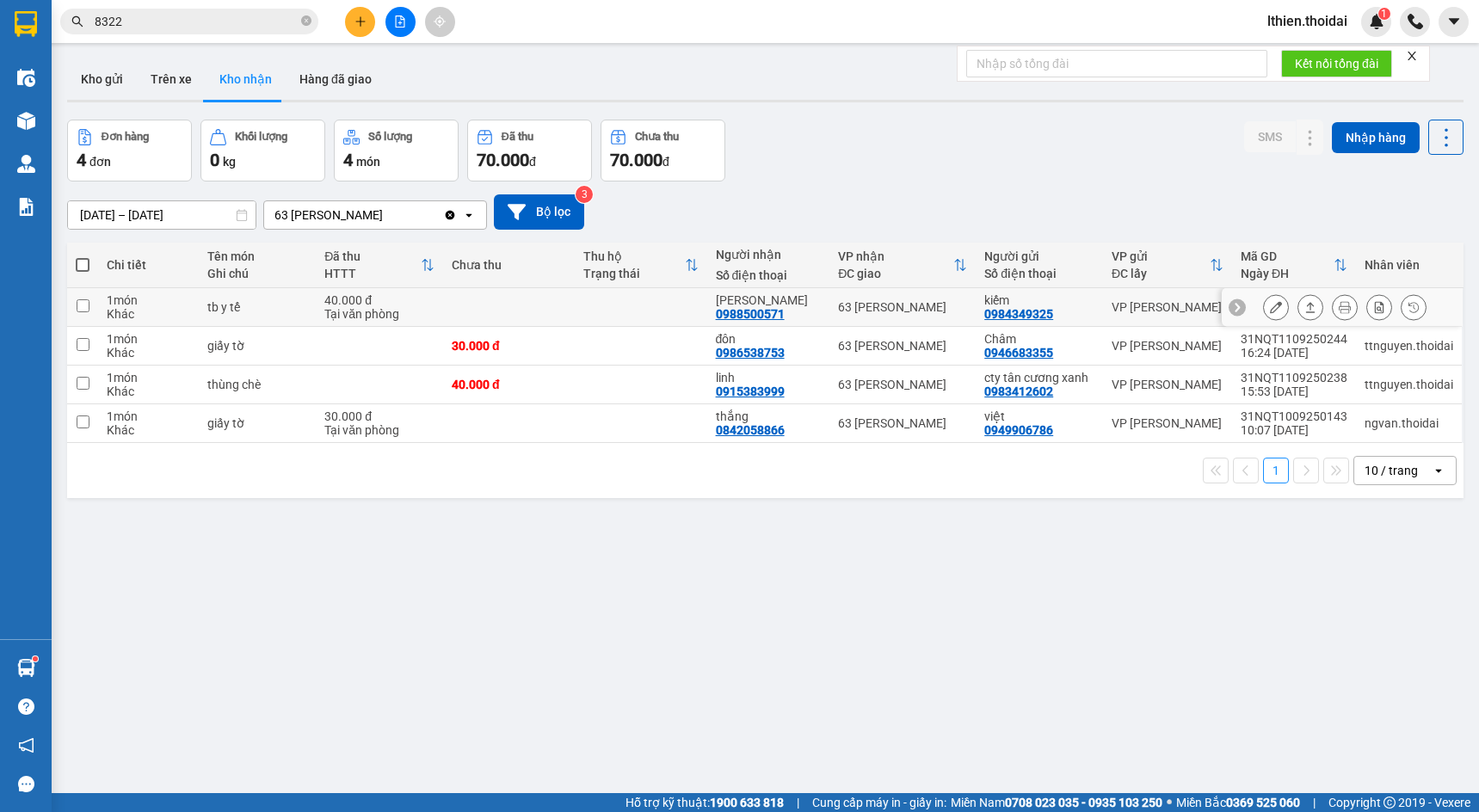
click at [83, 305] on input "checkbox" at bounding box center [82, 305] width 13 height 13
checkbox input "true"
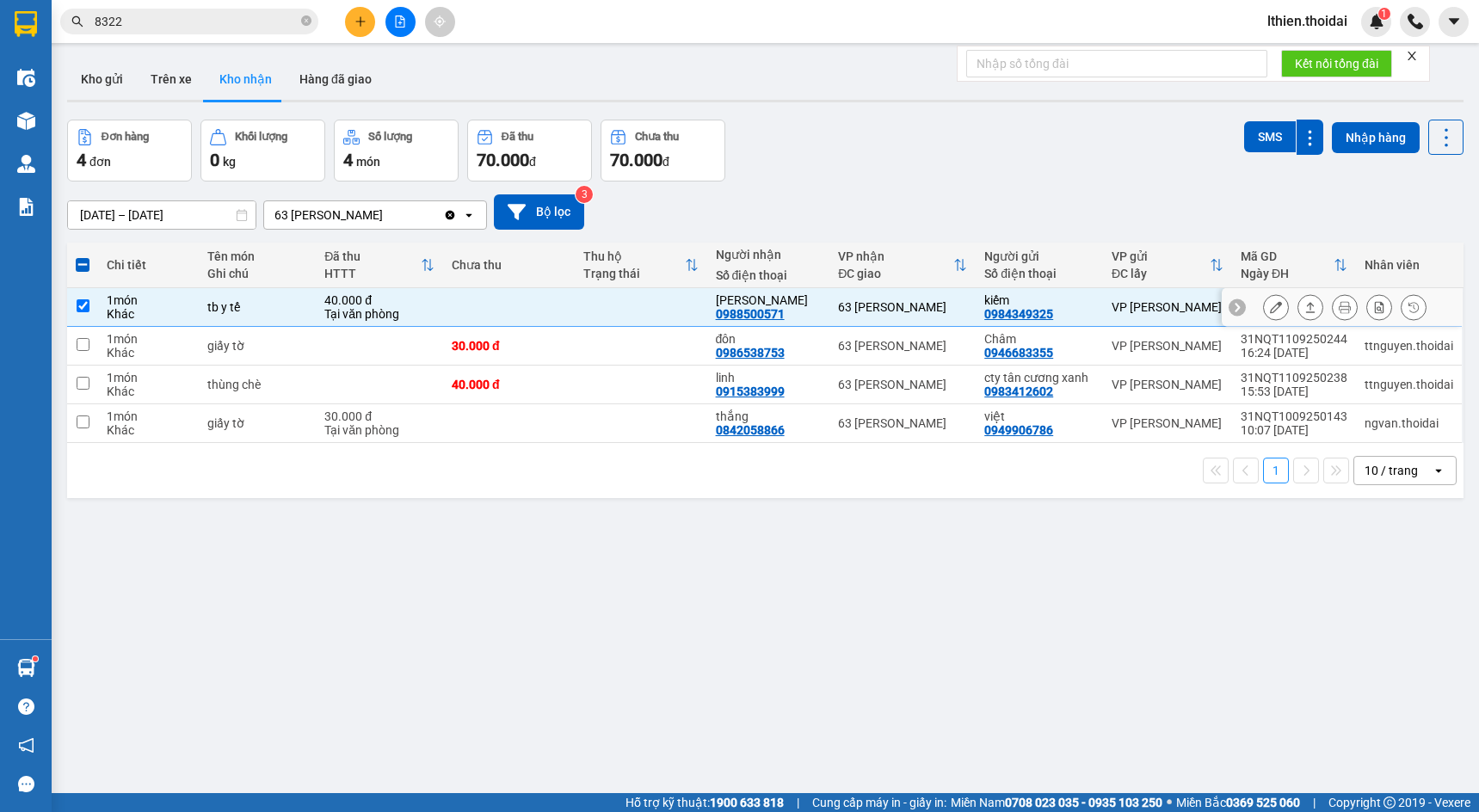
click at [1270, 308] on icon at bounding box center [1276, 307] width 12 height 12
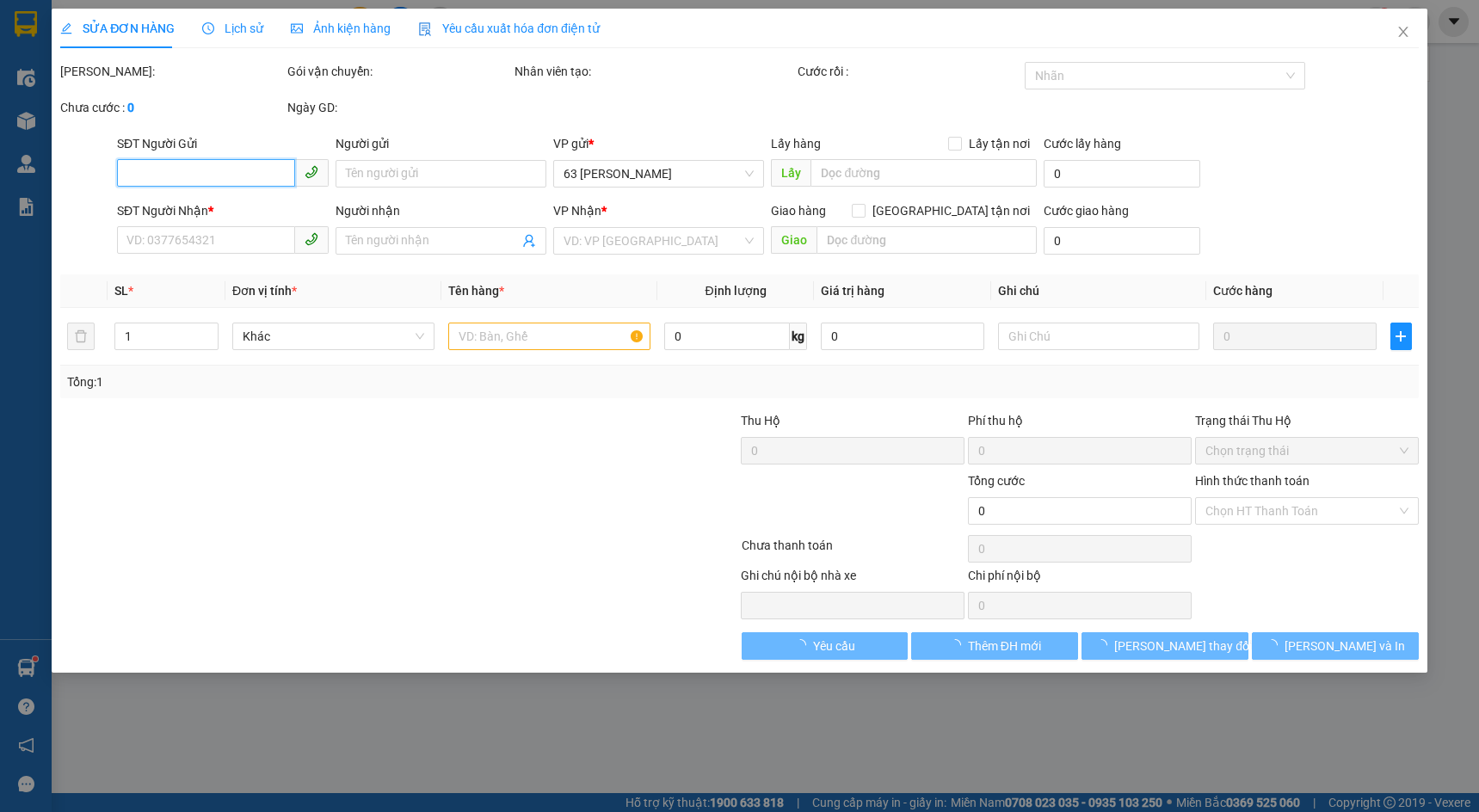
type input "0984349325"
type input "kiếm"
type input "0988500571"
type input "[PERSON_NAME]"
type input "40.000"
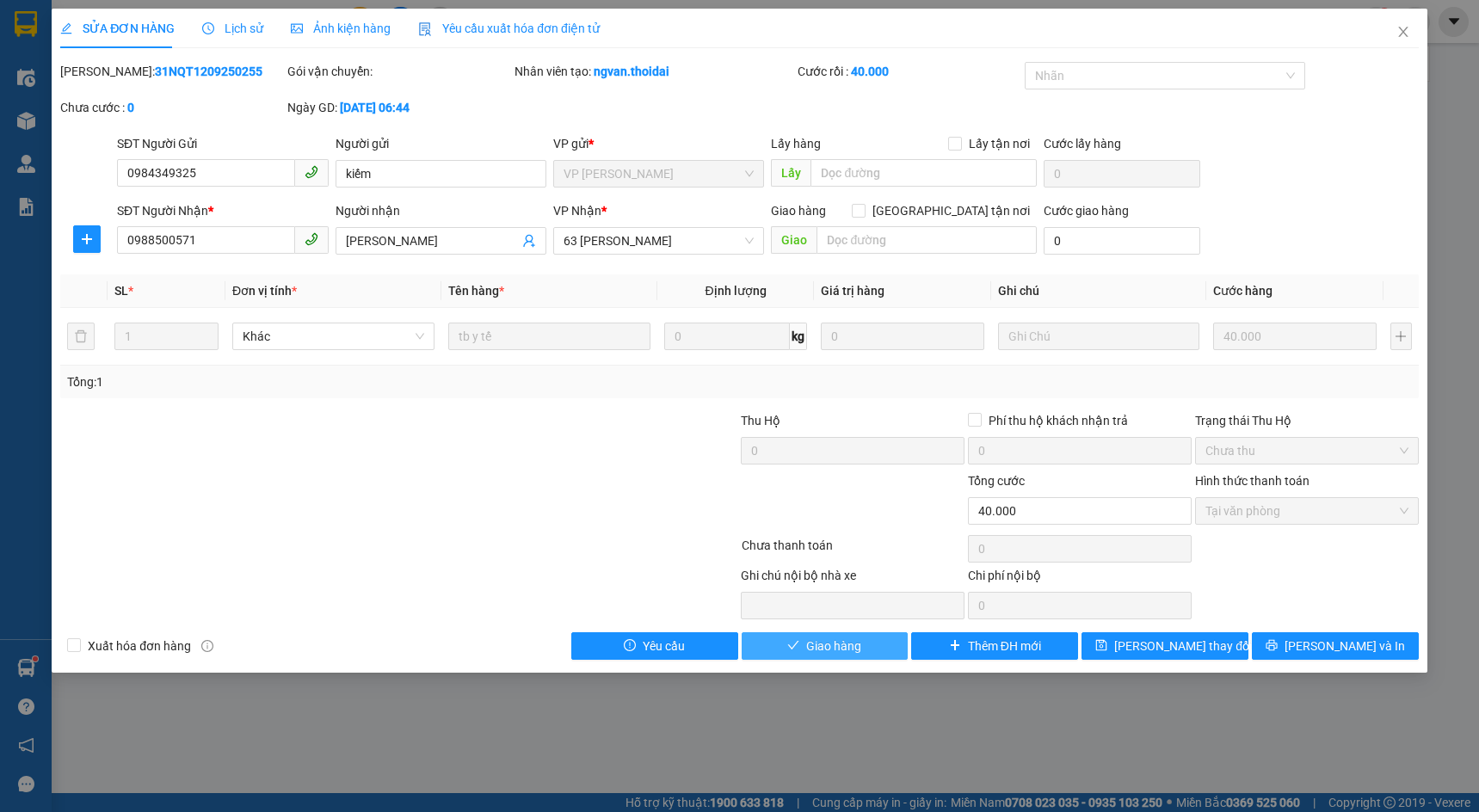
click at [818, 650] on span "Giao hàng" at bounding box center [834, 646] width 55 height 19
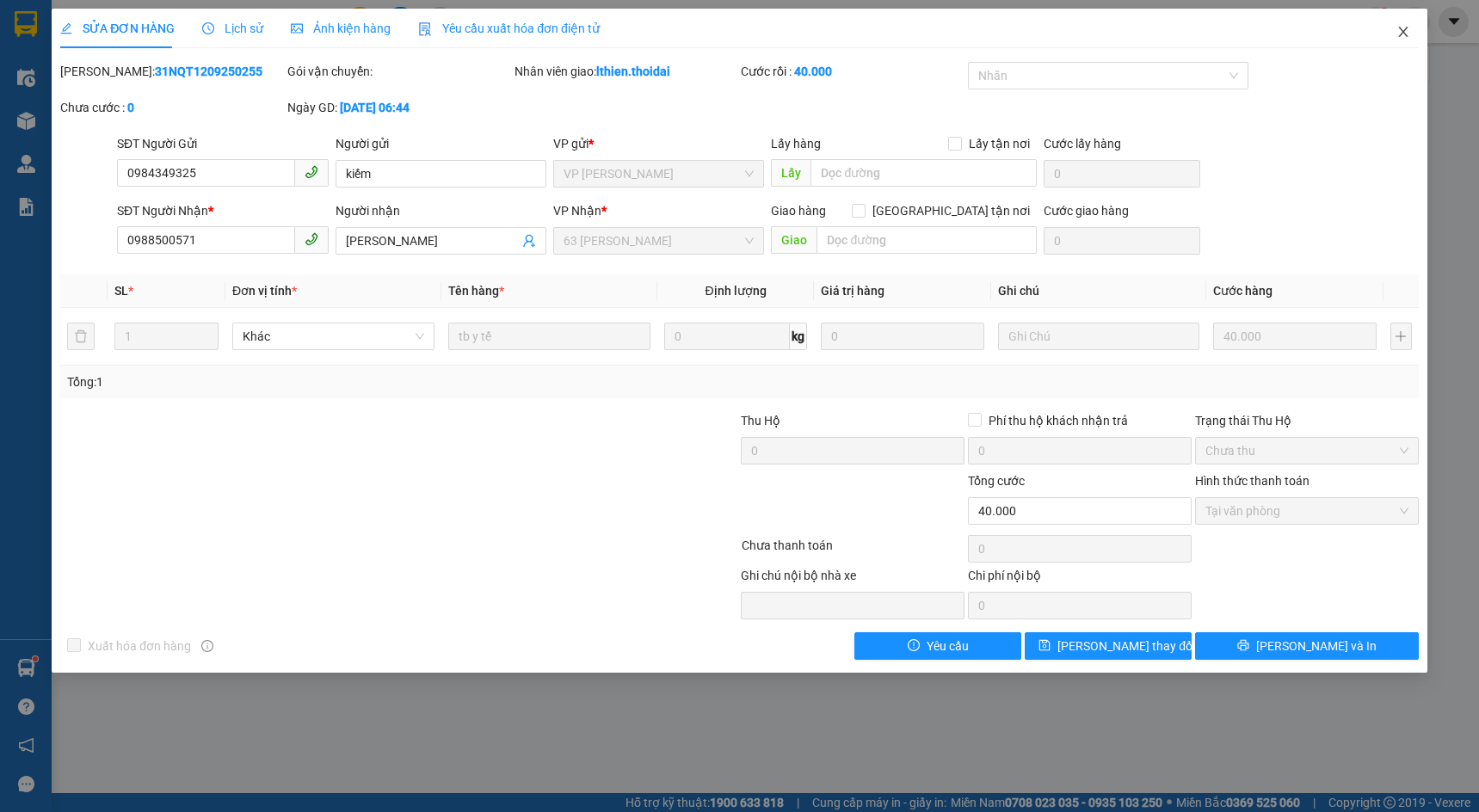
click at [1402, 29] on icon "close" at bounding box center [1403, 31] width 14 height 14
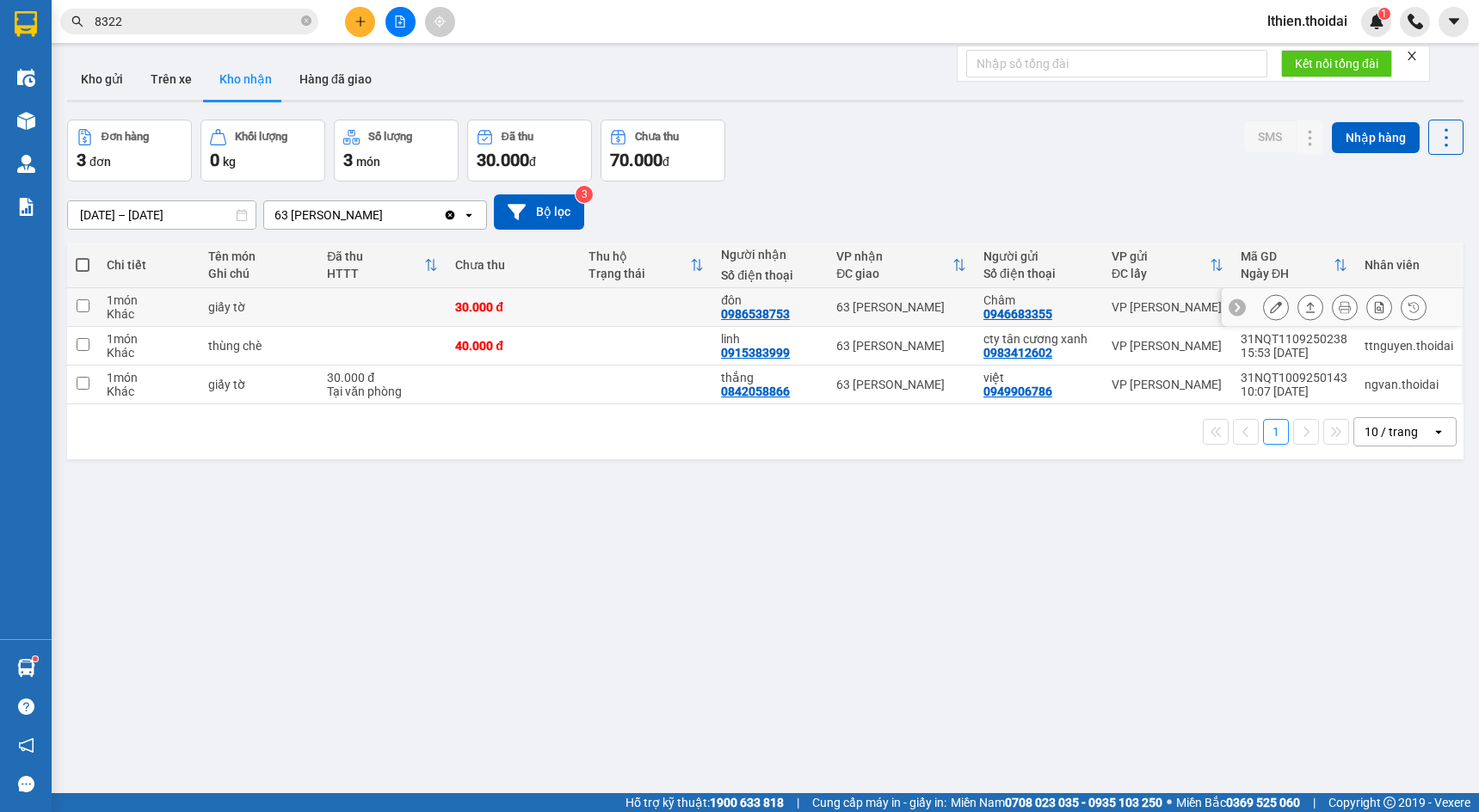
click at [86, 302] on input "checkbox" at bounding box center [82, 305] width 13 height 13
checkbox input "true"
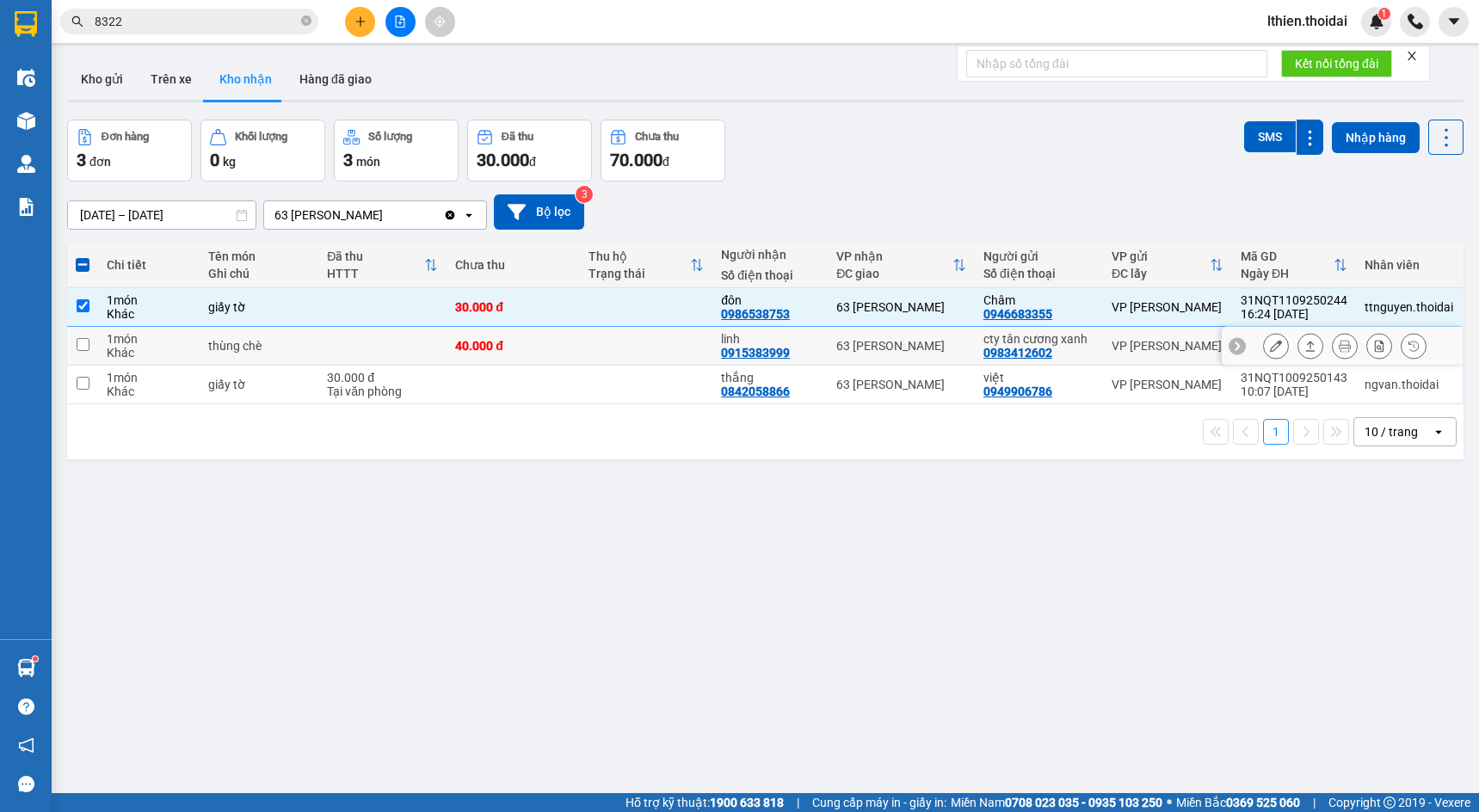
click at [83, 345] on input "checkbox" at bounding box center [82, 344] width 13 height 13
checkbox input "true"
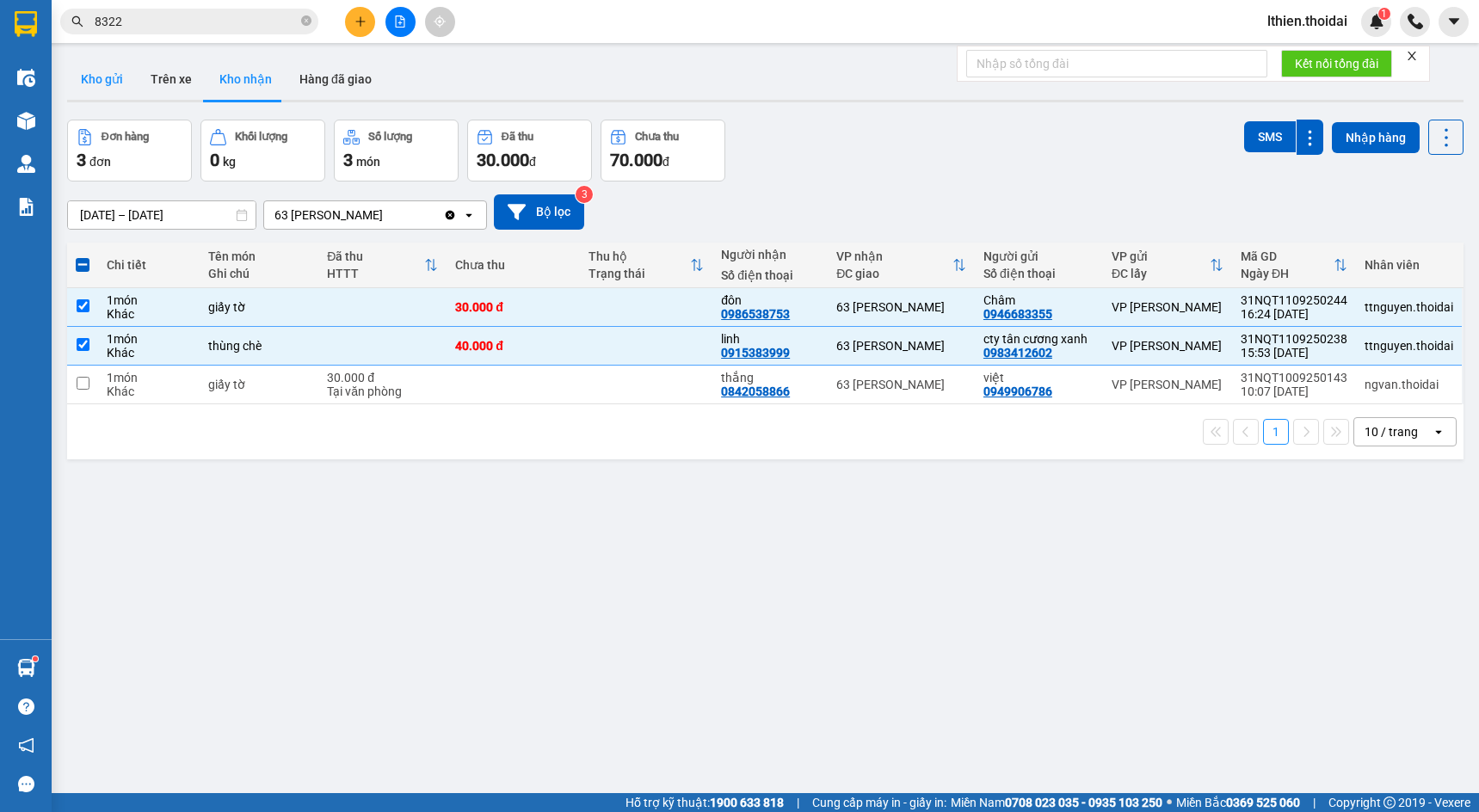
click at [103, 77] on button "Kho gửi" at bounding box center [101, 80] width 70 height 41
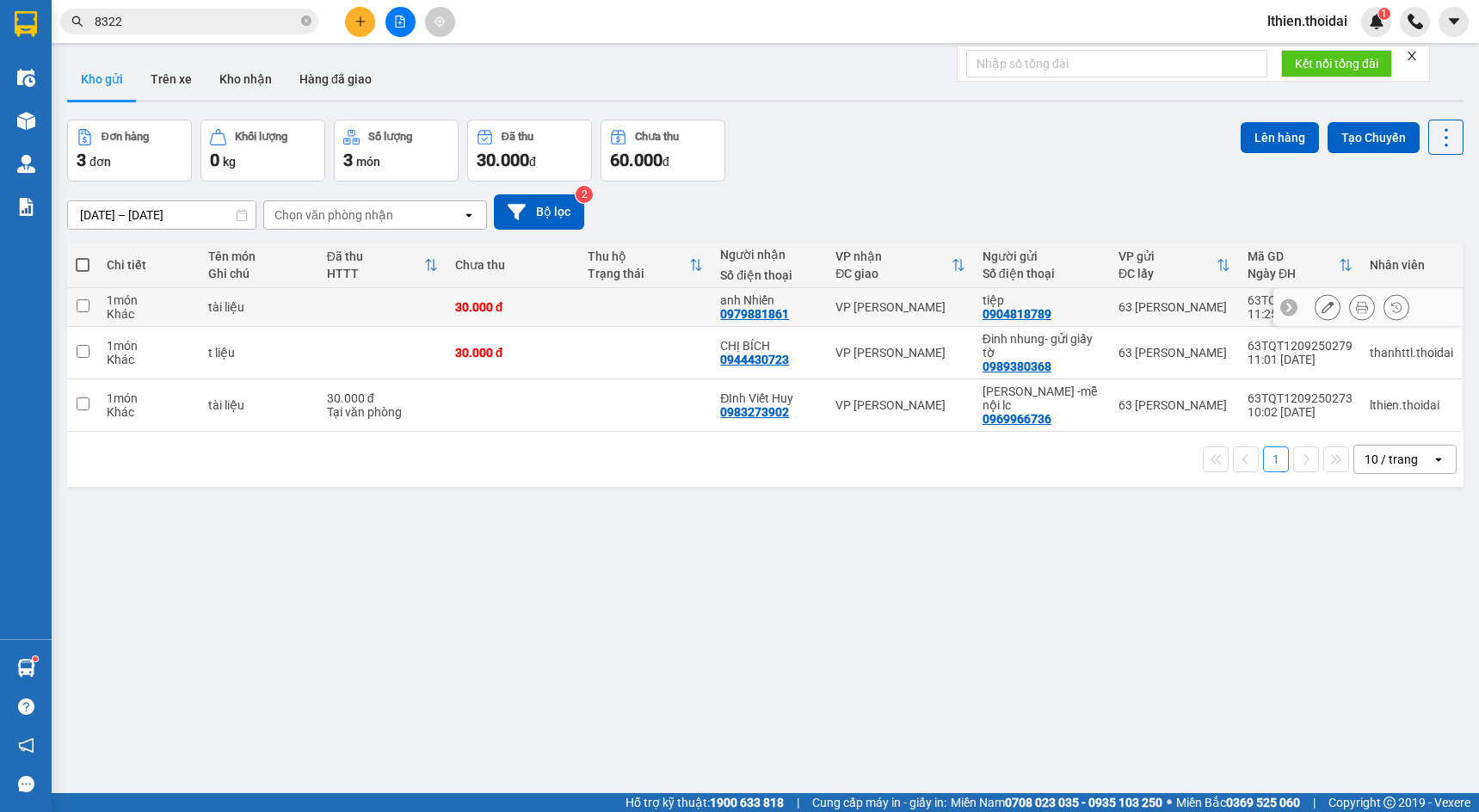
click at [81, 309] on input "checkbox" at bounding box center [82, 305] width 13 height 13
checkbox input "true"
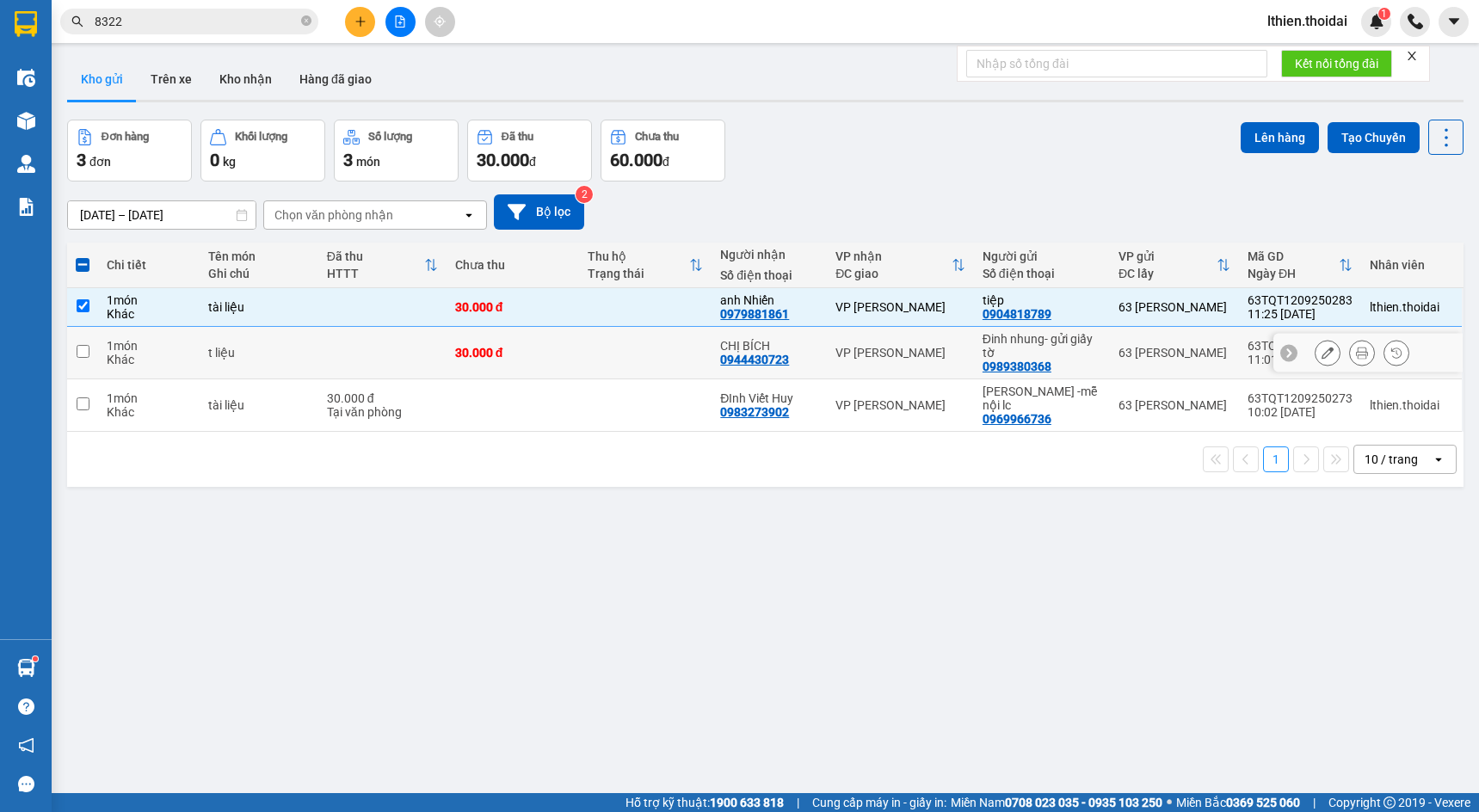
click at [82, 349] on input "checkbox" at bounding box center [82, 351] width 13 height 13
checkbox input "true"
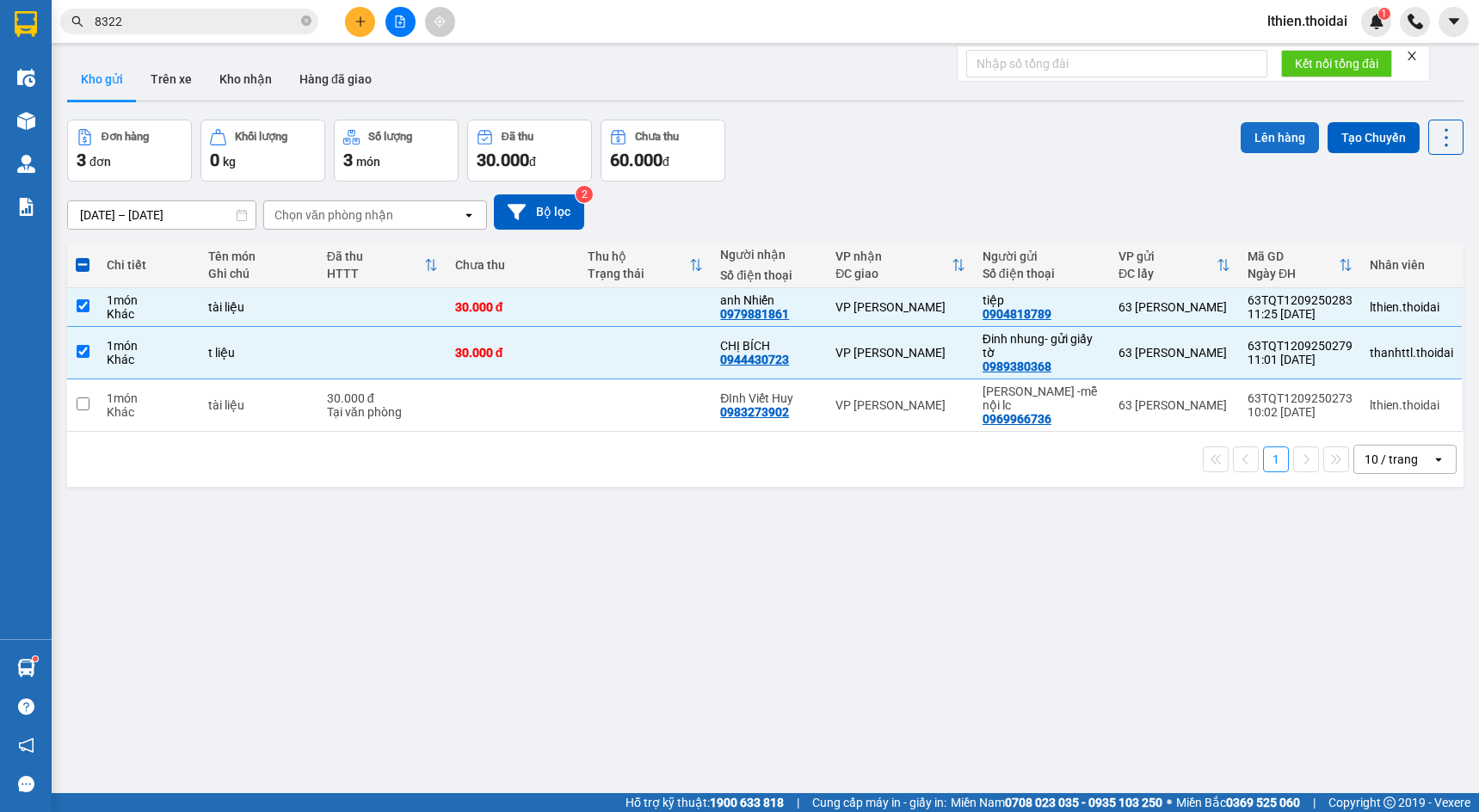
click at [1270, 134] on button "Lên hàng" at bounding box center [1281, 137] width 79 height 31
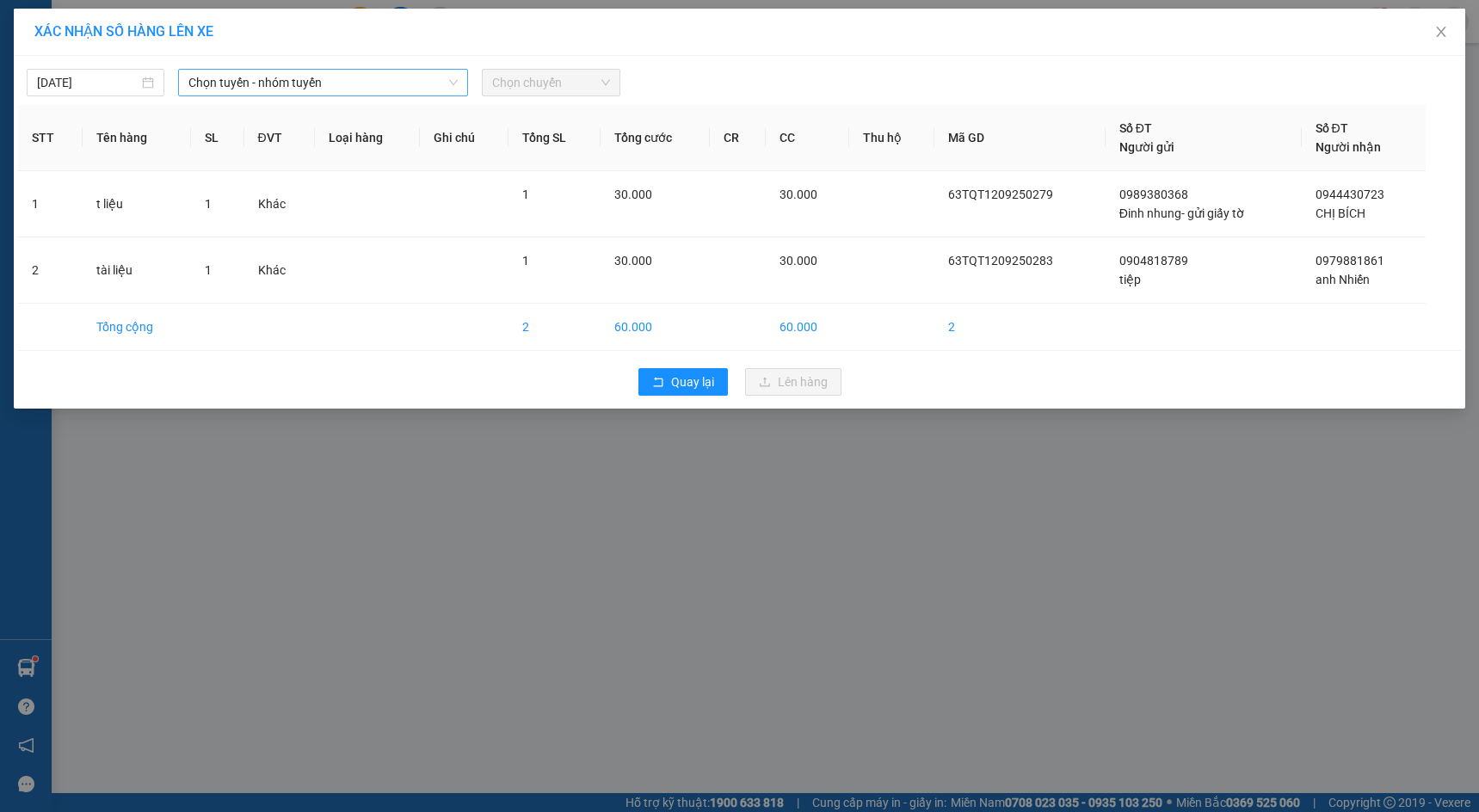
click at [454, 82] on icon "down" at bounding box center [454, 82] width 11 height 11
click at [379, 89] on span "Chọn tuyến - nhóm tuyến" at bounding box center [323, 82] width 269 height 26
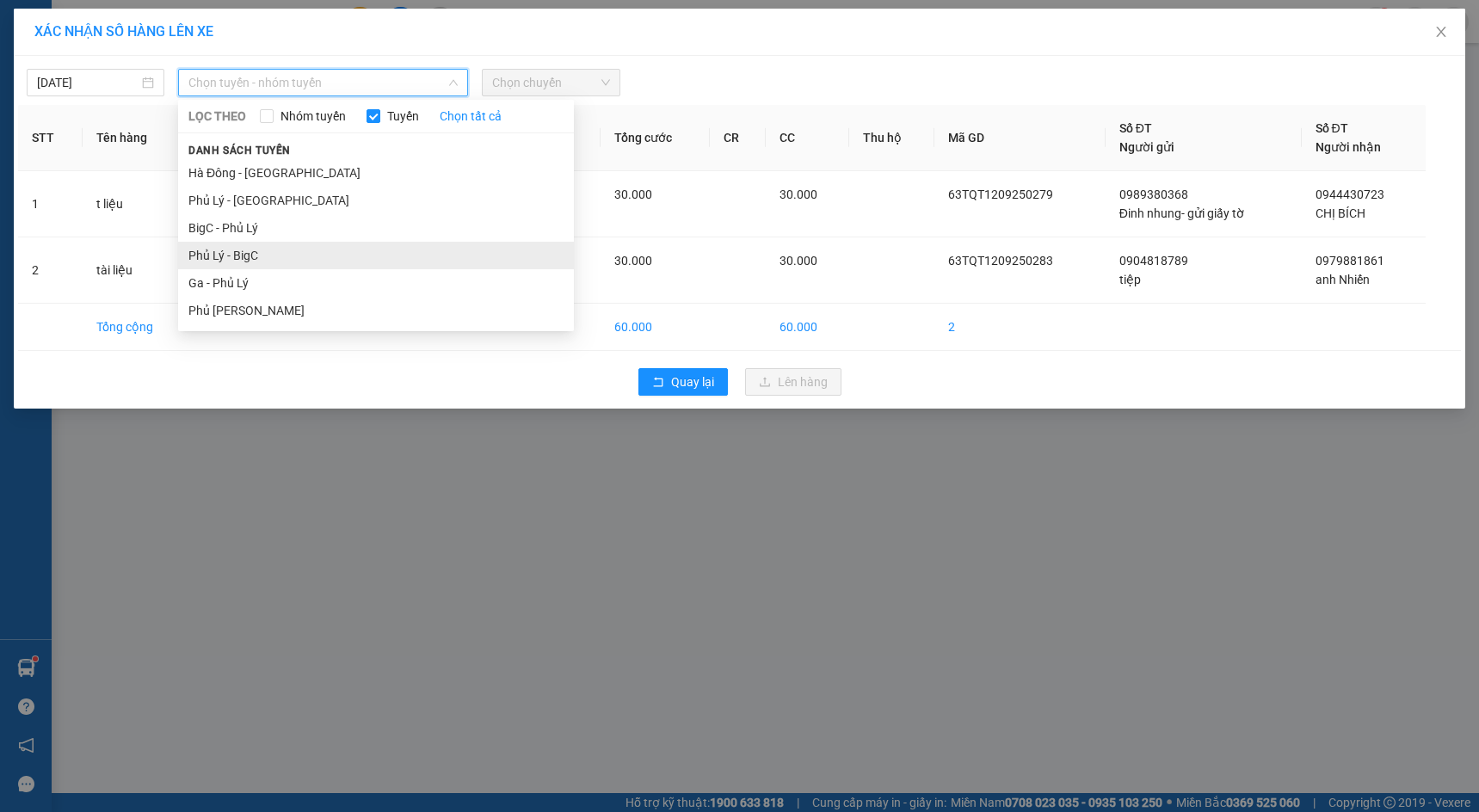
click at [253, 254] on li "Phủ Lý - BigC" at bounding box center [375, 255] width 396 height 27
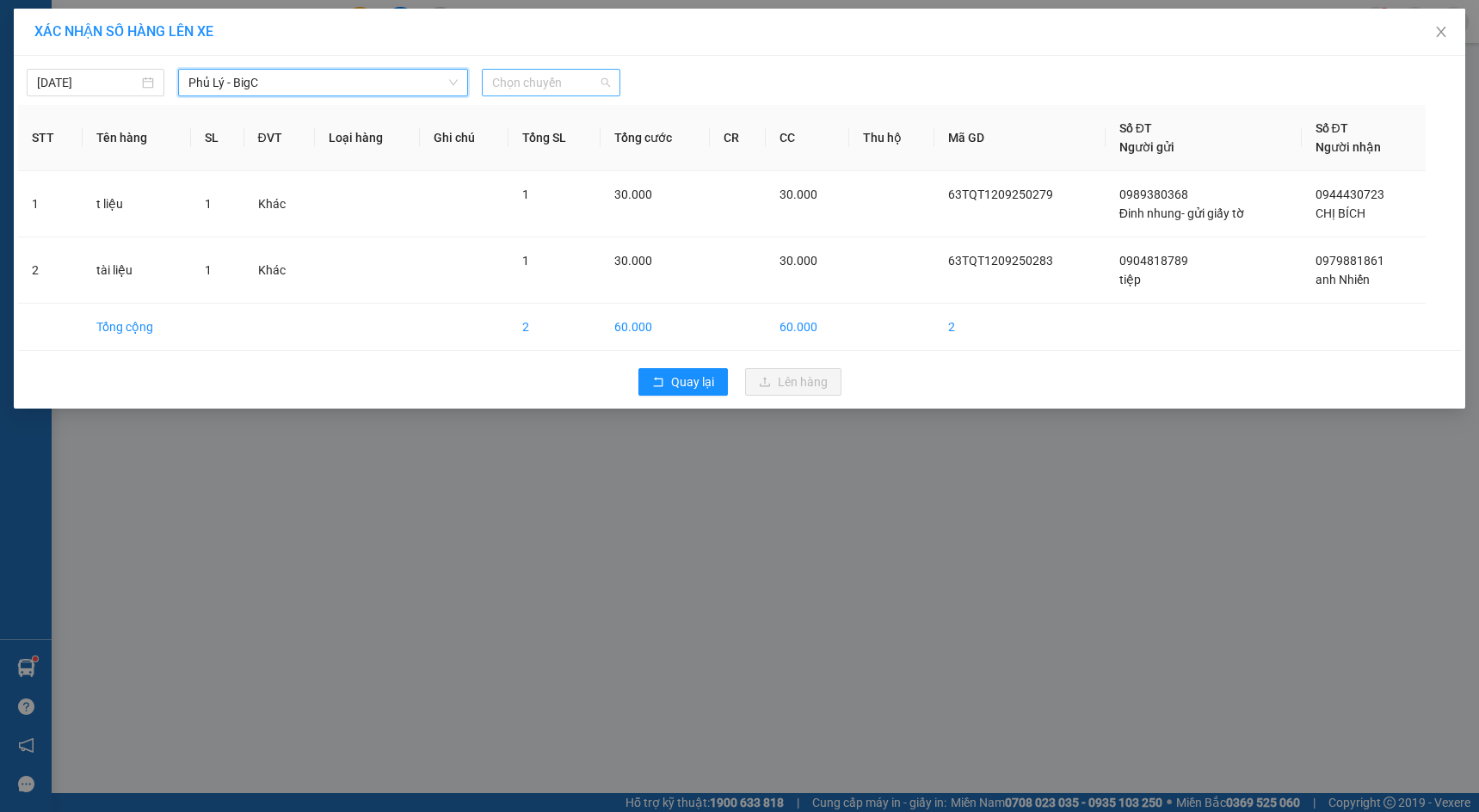
click at [605, 86] on span "Chọn chuyến" at bounding box center [550, 82] width 117 height 26
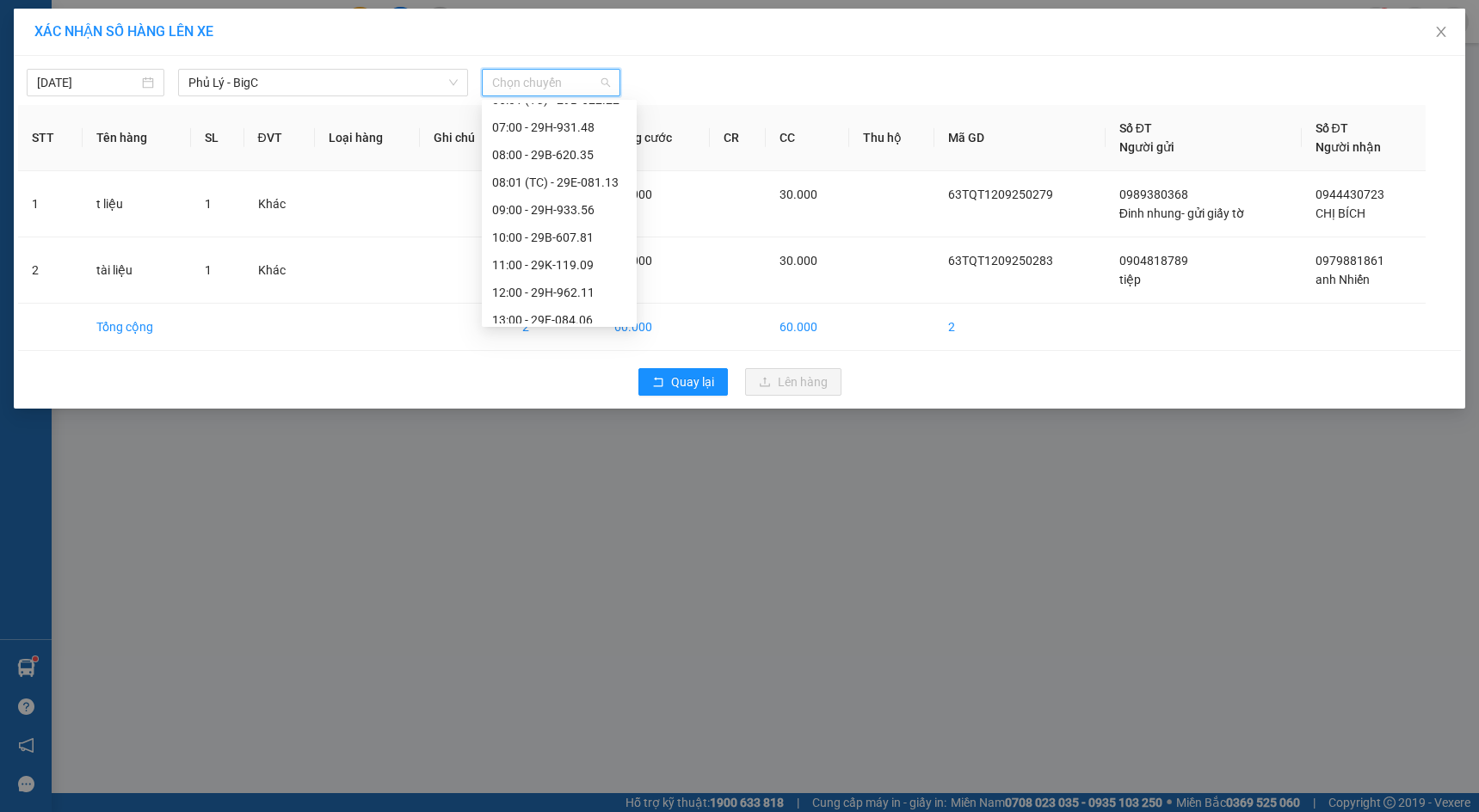
scroll to position [102, 0]
click at [539, 290] on div "12:00 - 29H-962.11" at bounding box center [559, 290] width 135 height 19
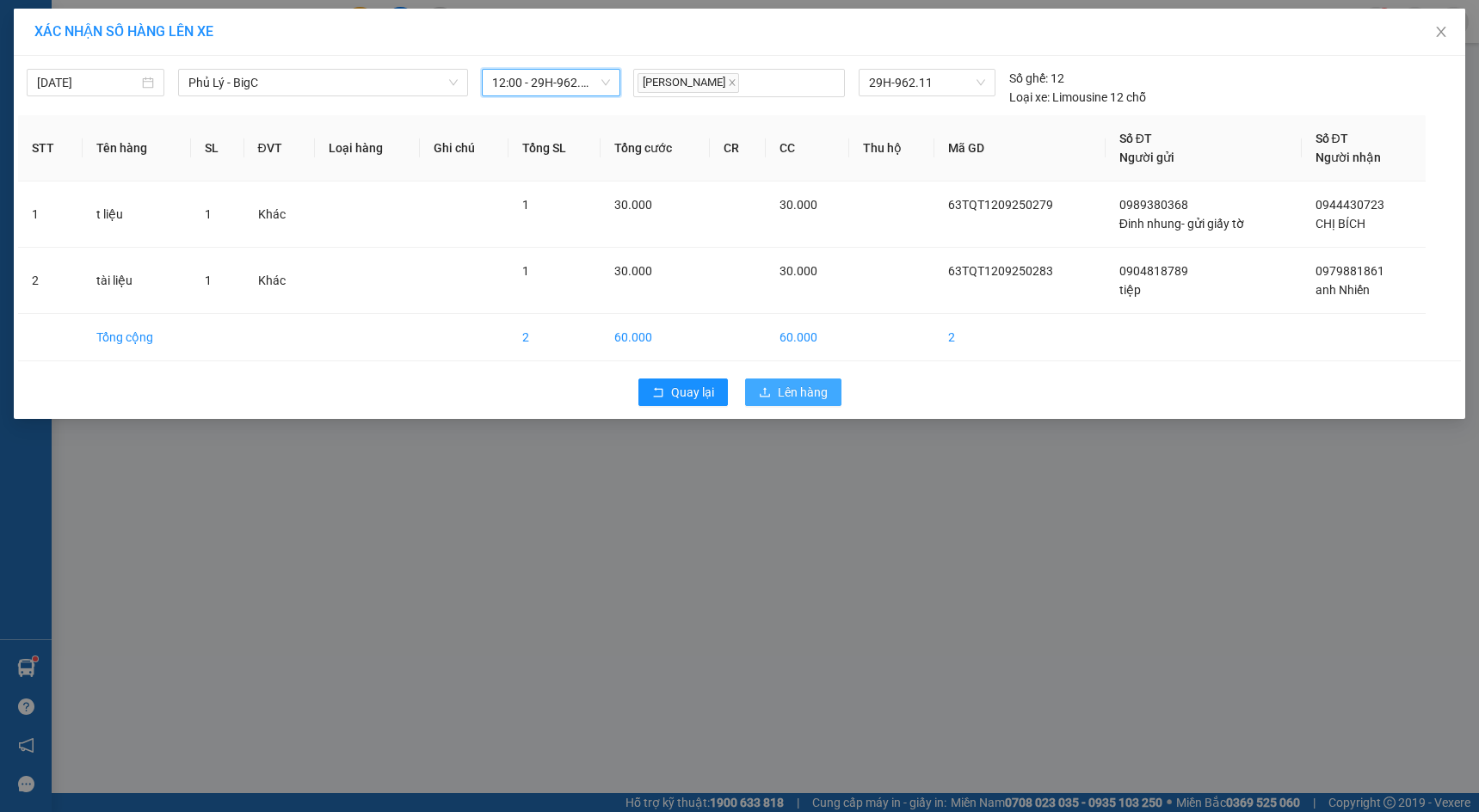
click at [803, 391] on span "Lên hàng" at bounding box center [802, 392] width 50 height 19
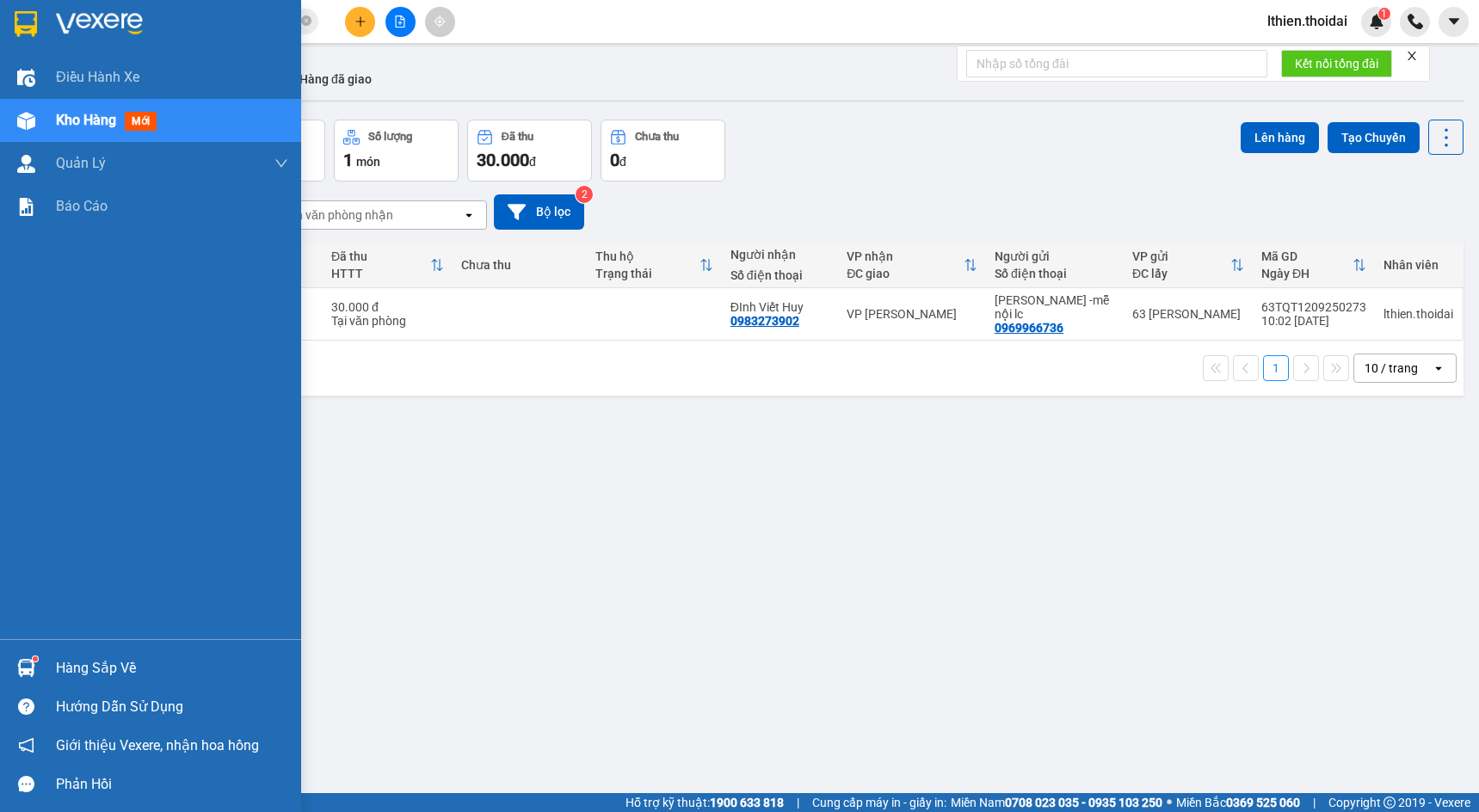
click at [24, 663] on img at bounding box center [27, 668] width 18 height 18
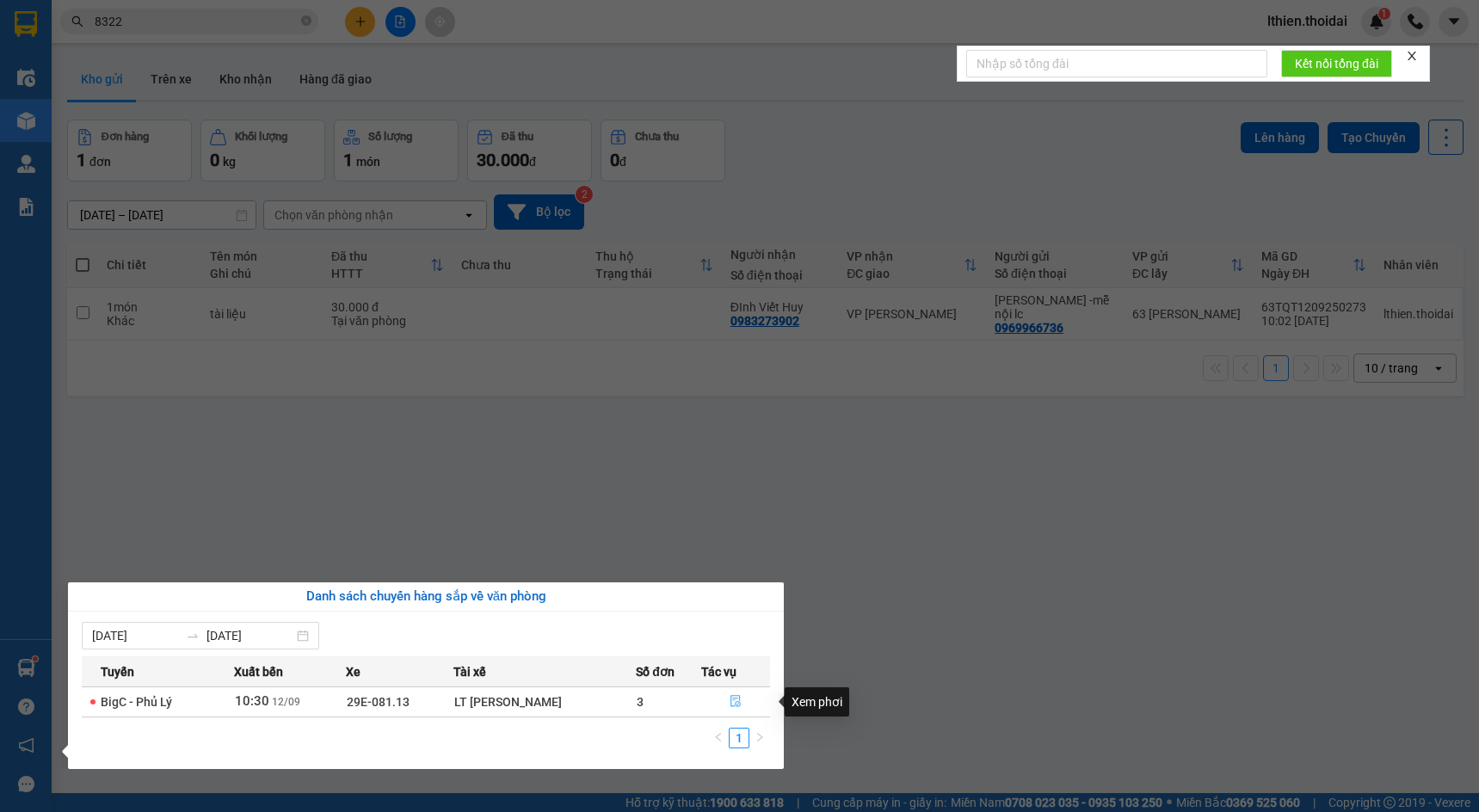
click at [735, 698] on icon "file-done" at bounding box center [736, 701] width 12 height 12
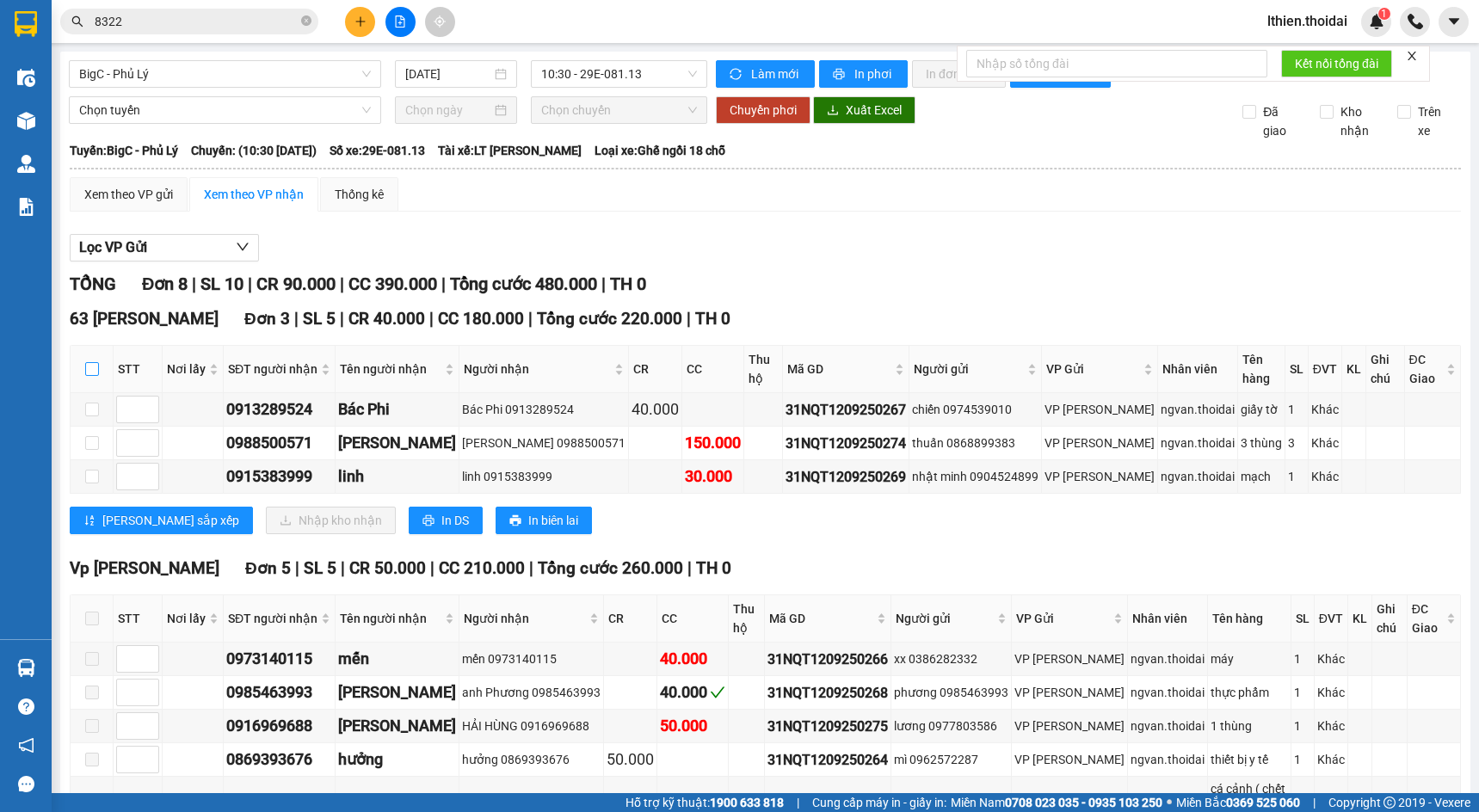
click at [89, 376] on input "checkbox" at bounding box center [92, 369] width 14 height 14
checkbox input "true"
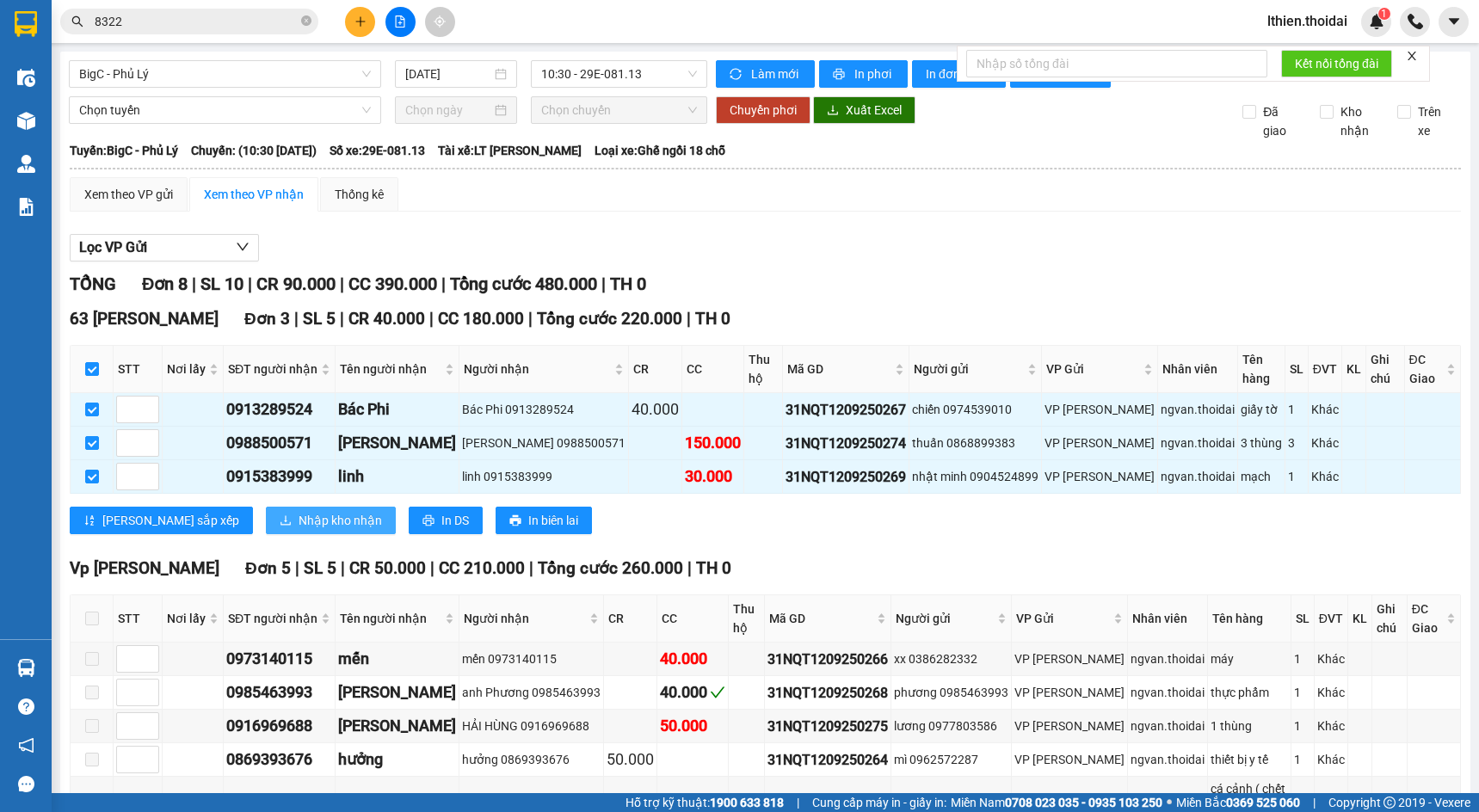
click at [299, 530] on span "Nhập kho nhận" at bounding box center [340, 520] width 83 height 19
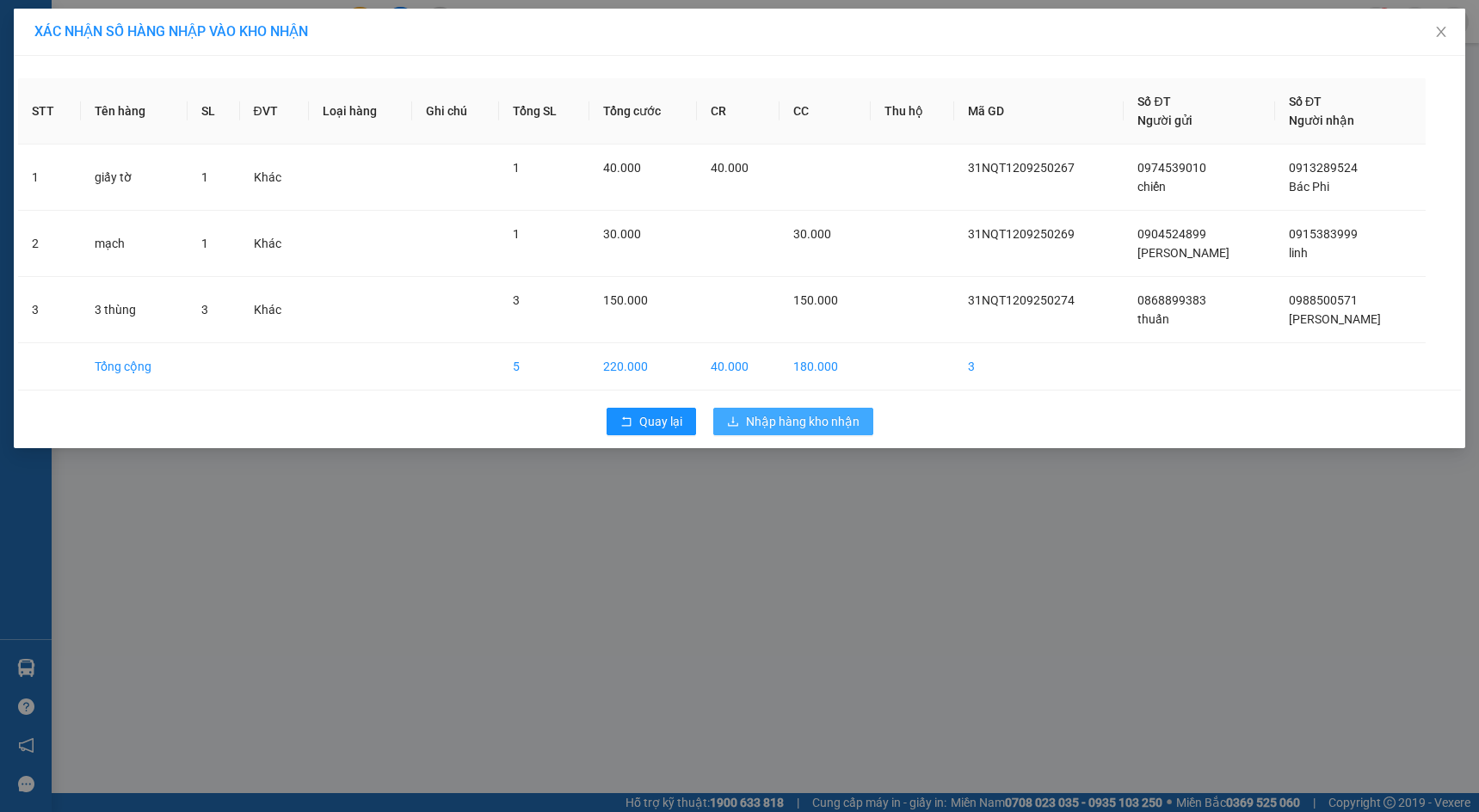
click at [783, 427] on span "Nhập hàng kho nhận" at bounding box center [803, 421] width 114 height 19
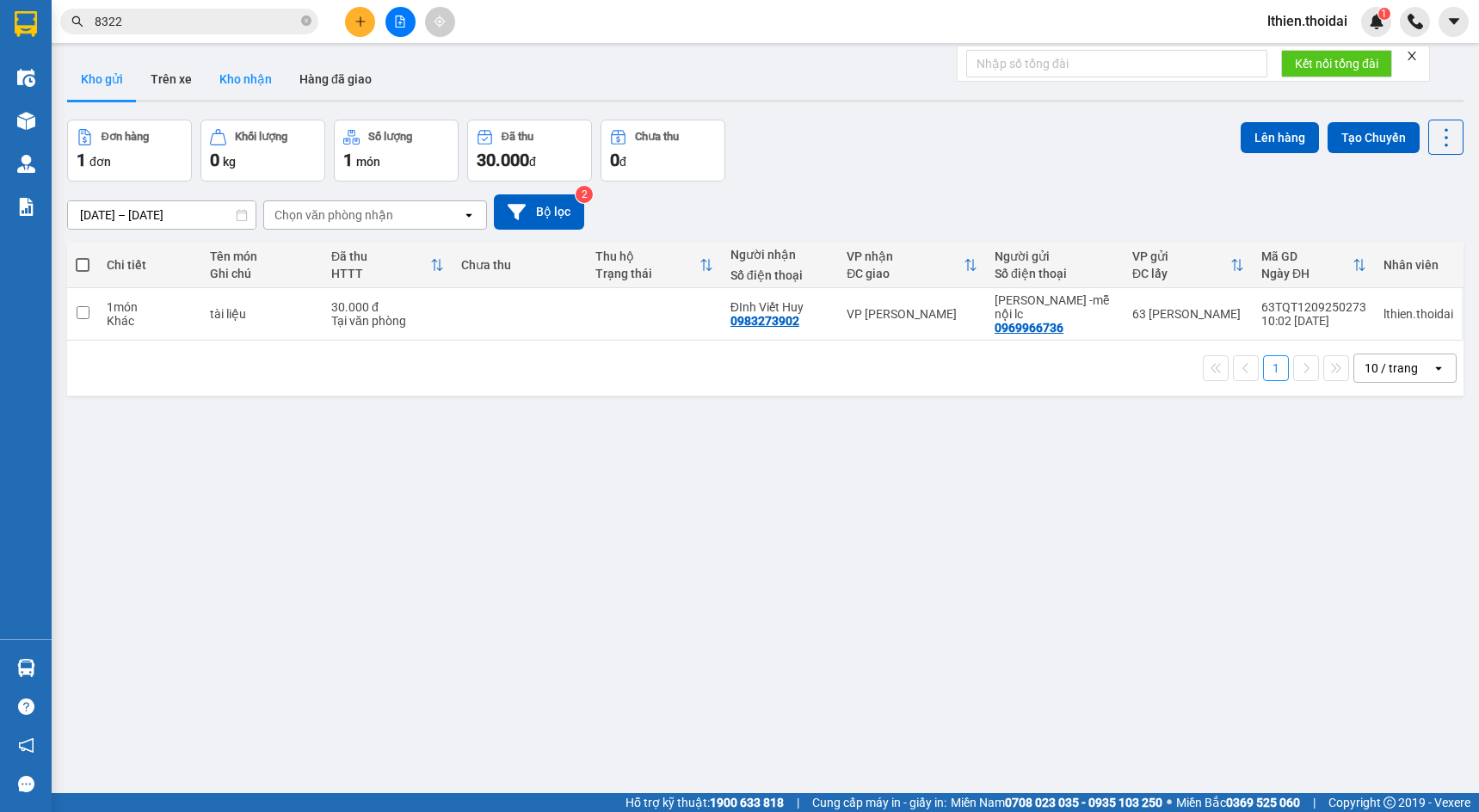
click at [247, 80] on button "Kho nhận" at bounding box center [246, 80] width 81 height 41
